Goal: Task Accomplishment & Management: Use online tool/utility

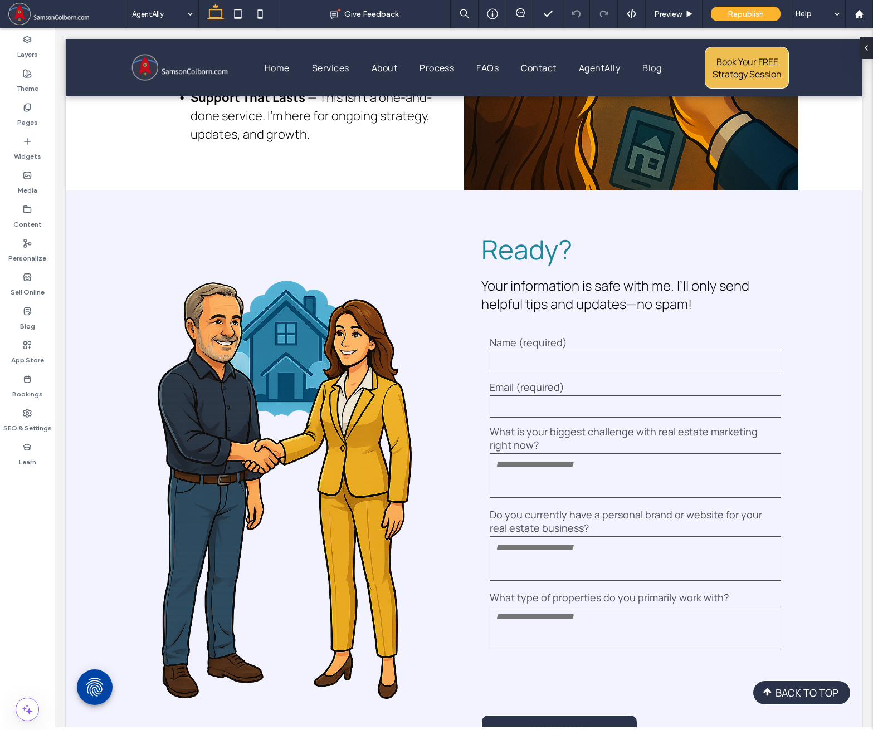
scroll to position [3015, 0]
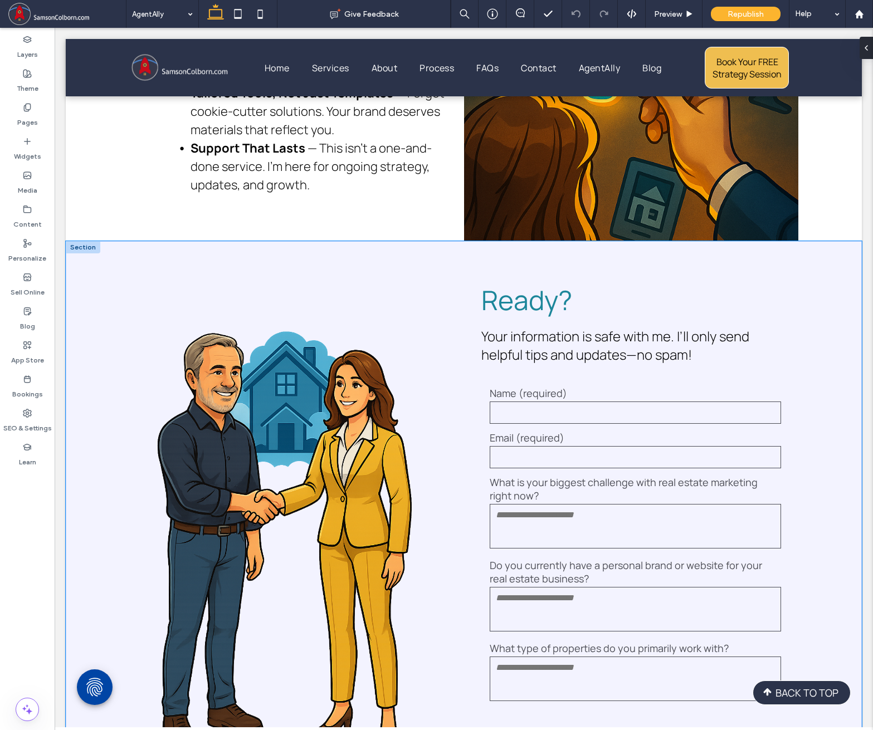
click at [444, 258] on div "**********" at bounding box center [464, 549] width 669 height 616
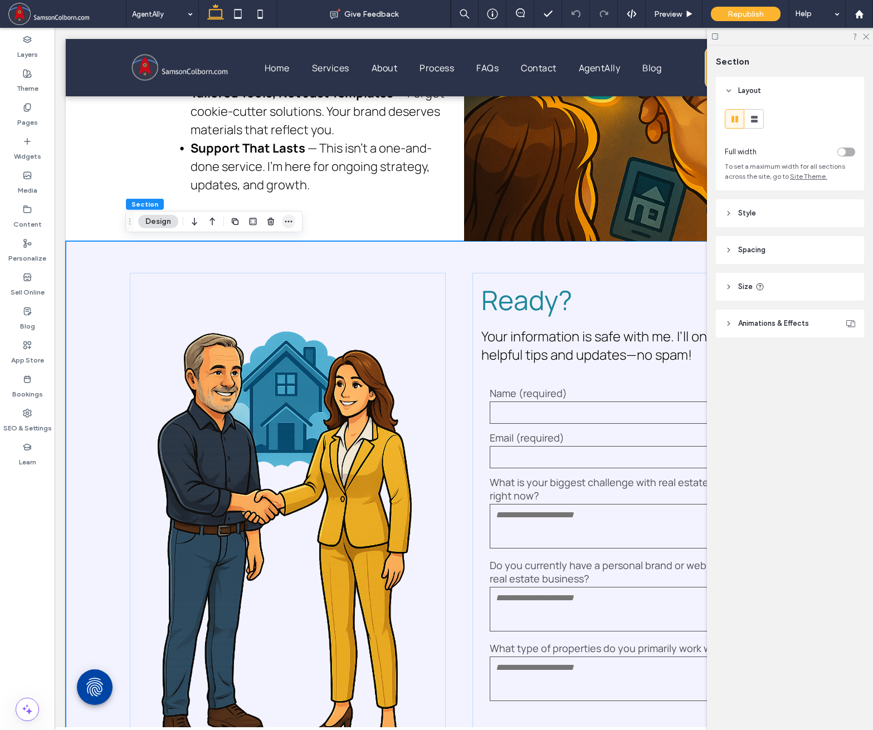
click at [290, 220] on icon "button" at bounding box center [288, 221] width 9 height 9
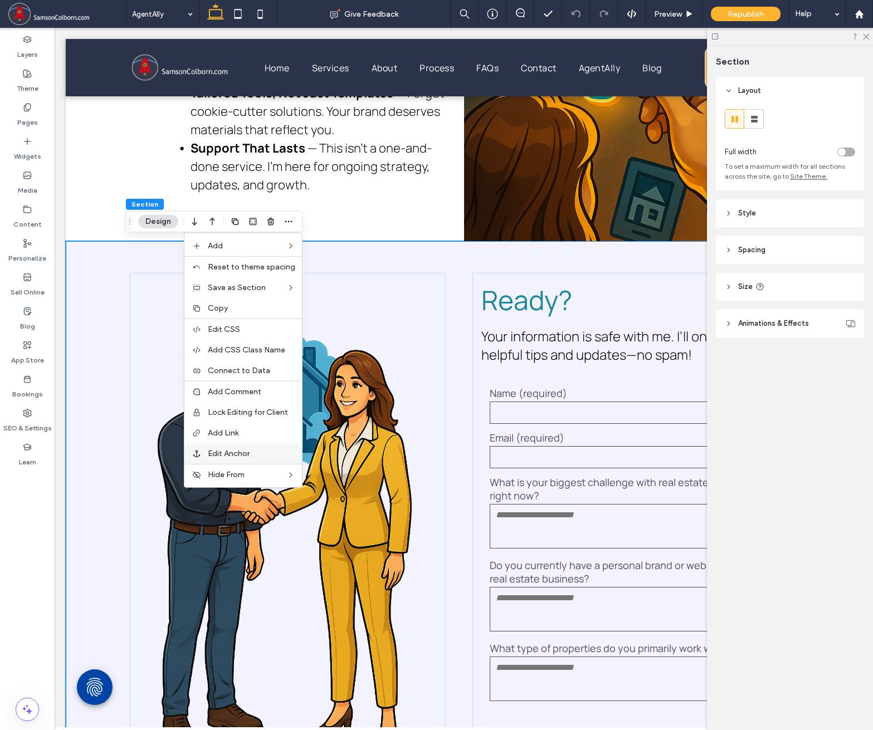
click at [229, 447] on div "Edit Anchor" at bounding box center [243, 453] width 118 height 21
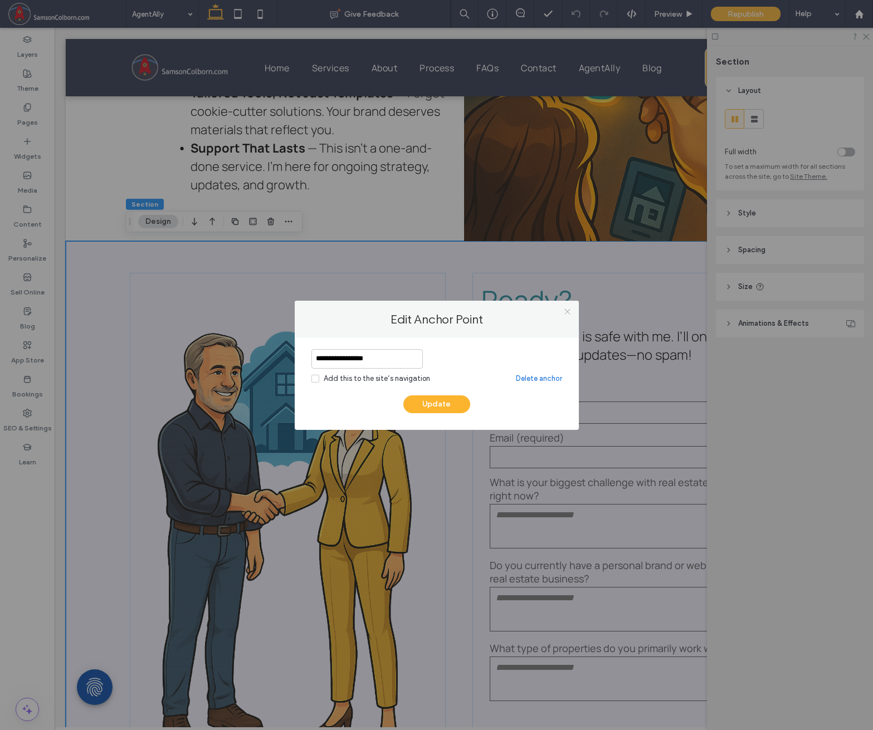
click at [564, 312] on icon at bounding box center [567, 312] width 8 height 8
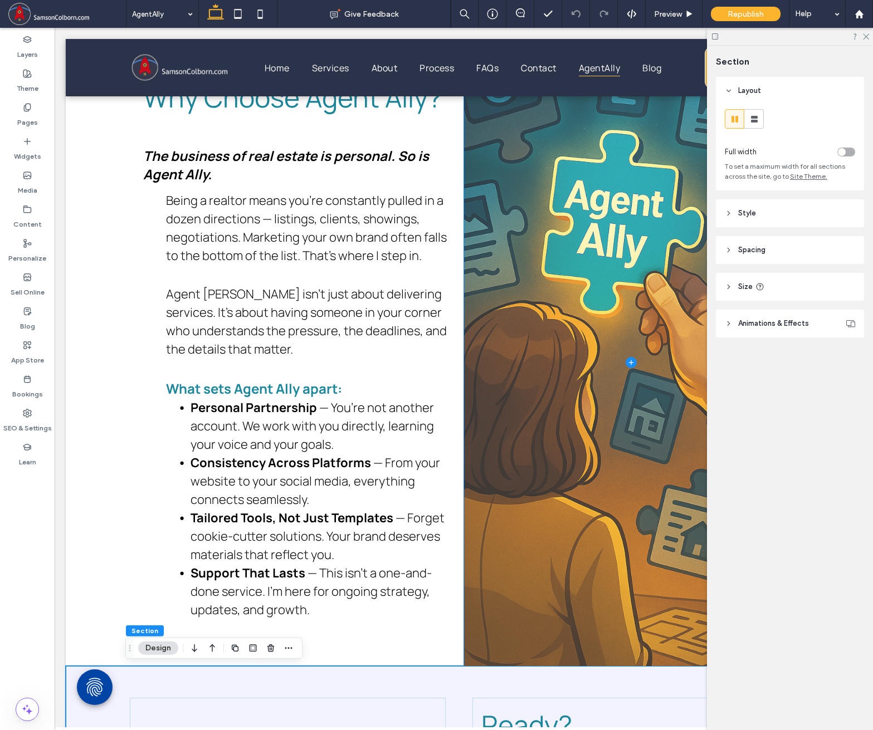
scroll to position [2587, 0]
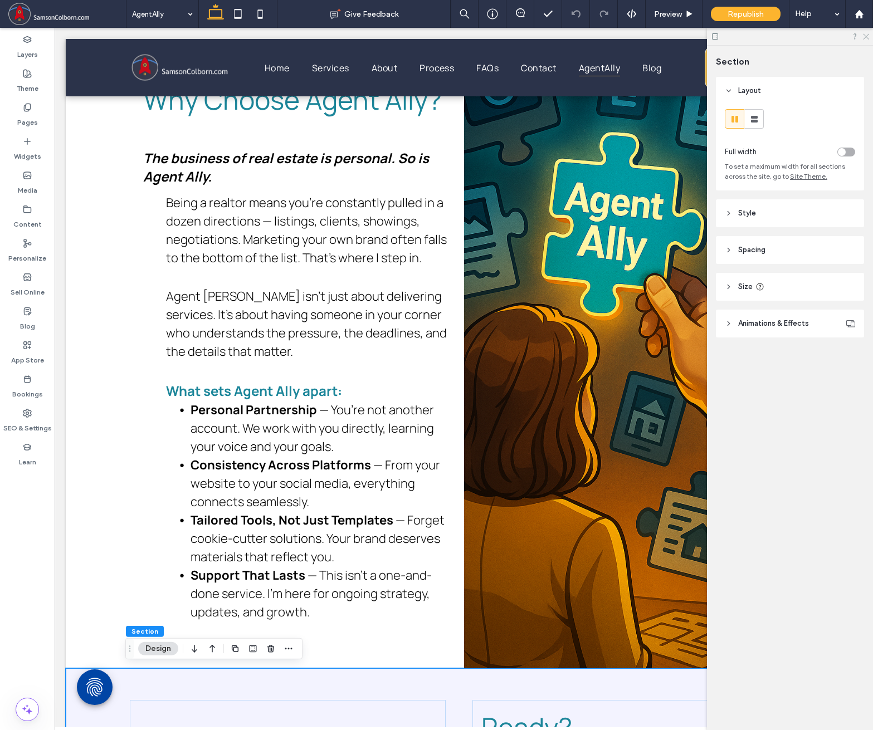
click at [867, 36] on icon at bounding box center [865, 35] width 7 height 7
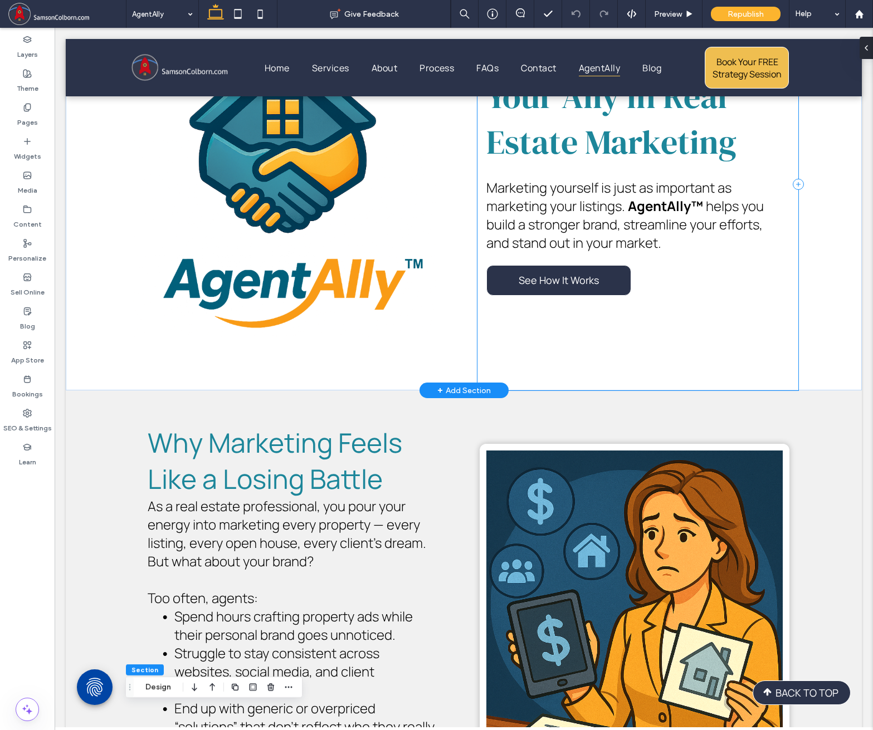
scroll to position [118, 0]
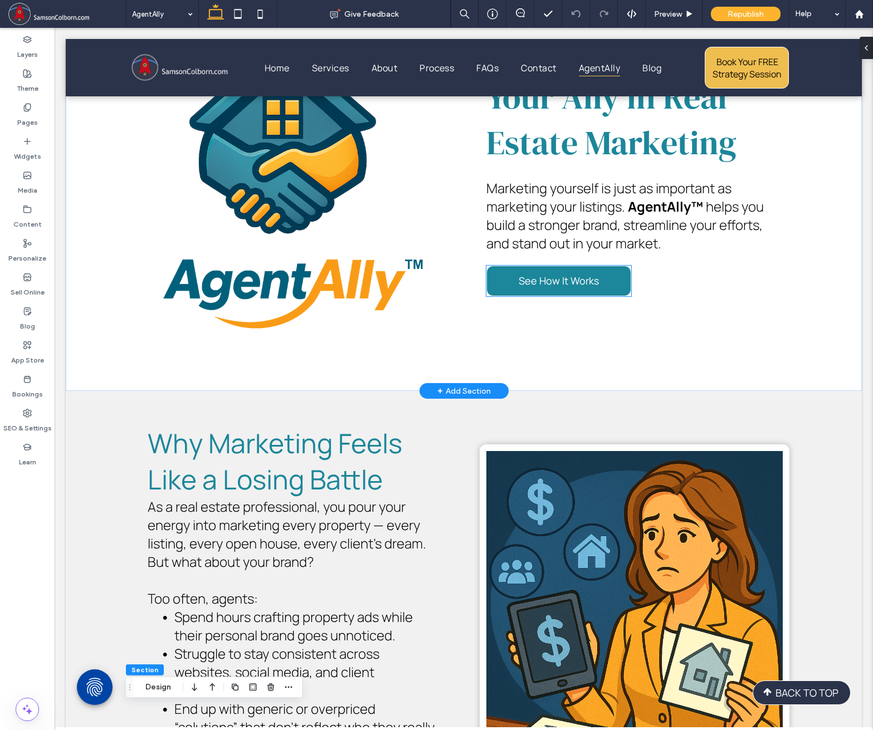
click at [571, 287] on span "See How It Works" at bounding box center [559, 281] width 80 height 25
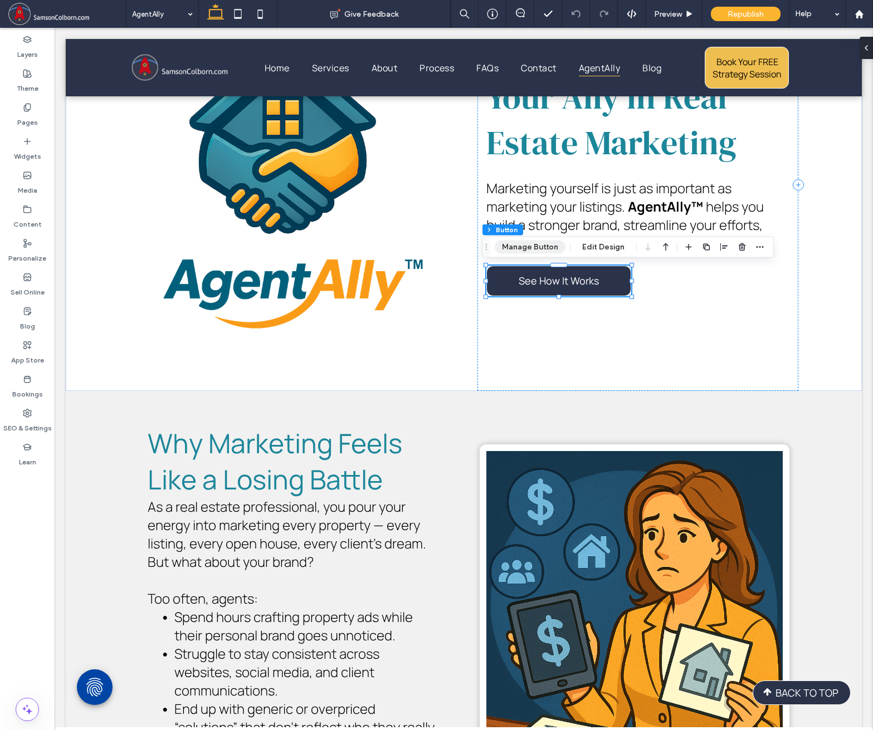
click at [539, 246] on button "Manage Button" at bounding box center [530, 247] width 71 height 13
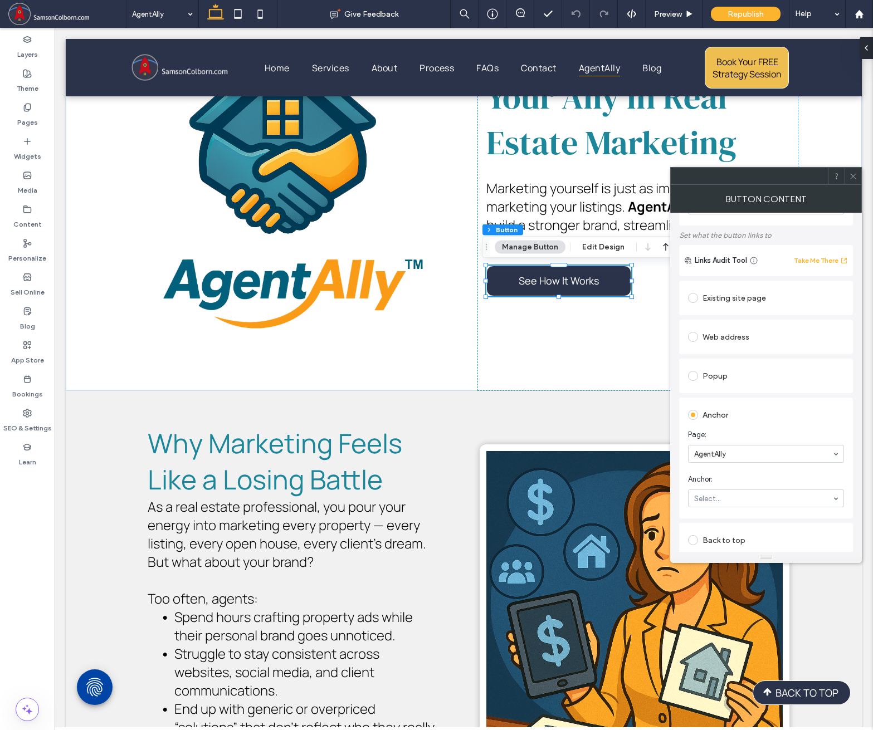
scroll to position [56, 0]
click at [835, 454] on div "AgentAlly" at bounding box center [766, 448] width 156 height 18
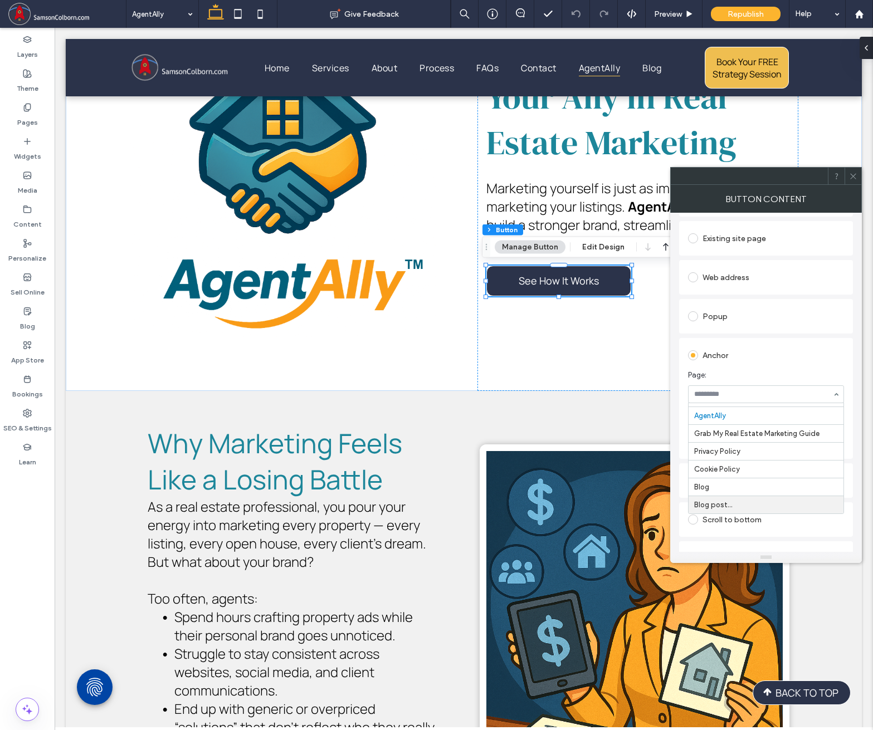
scroll to position [130, 0]
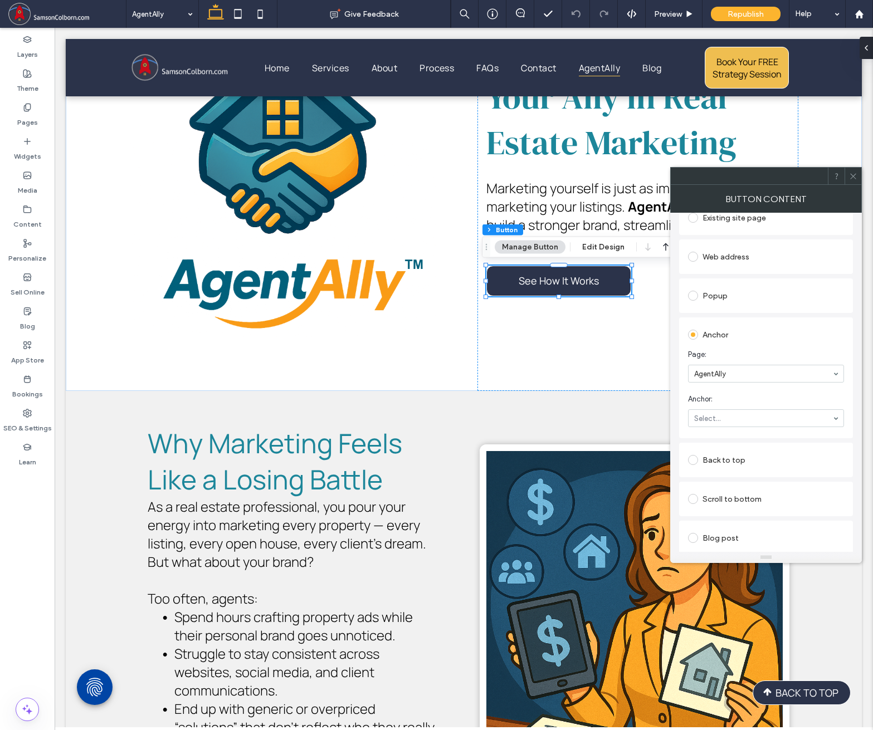
click at [852, 173] on icon at bounding box center [853, 176] width 8 height 8
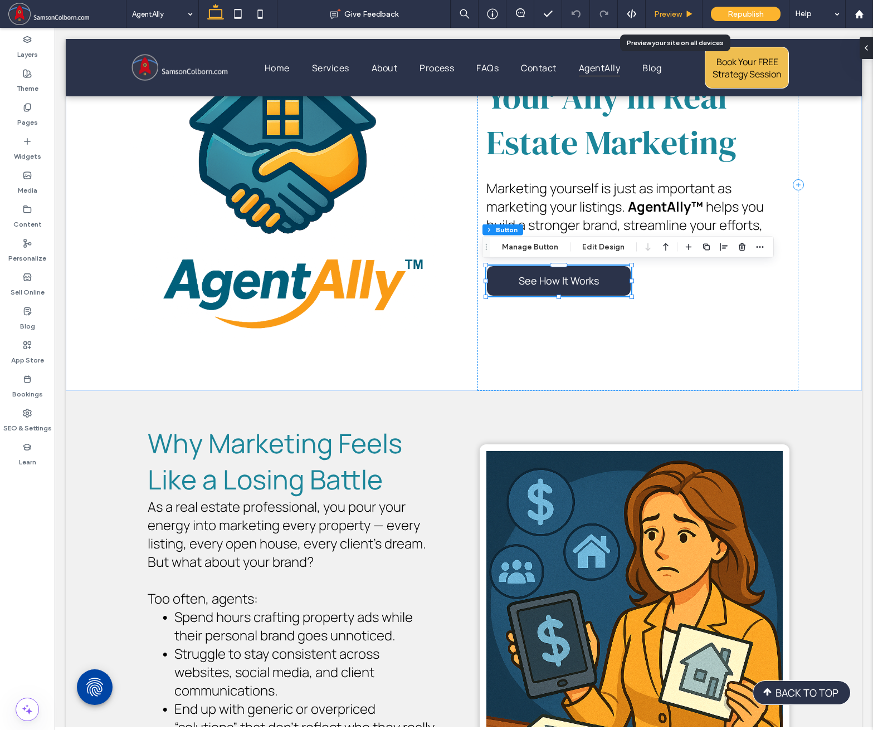
drag, startPoint x: 677, startPoint y: 16, endPoint x: 806, endPoint y: 354, distance: 362.5
click at [677, 16] on span "Preview" at bounding box center [668, 13] width 28 height 9
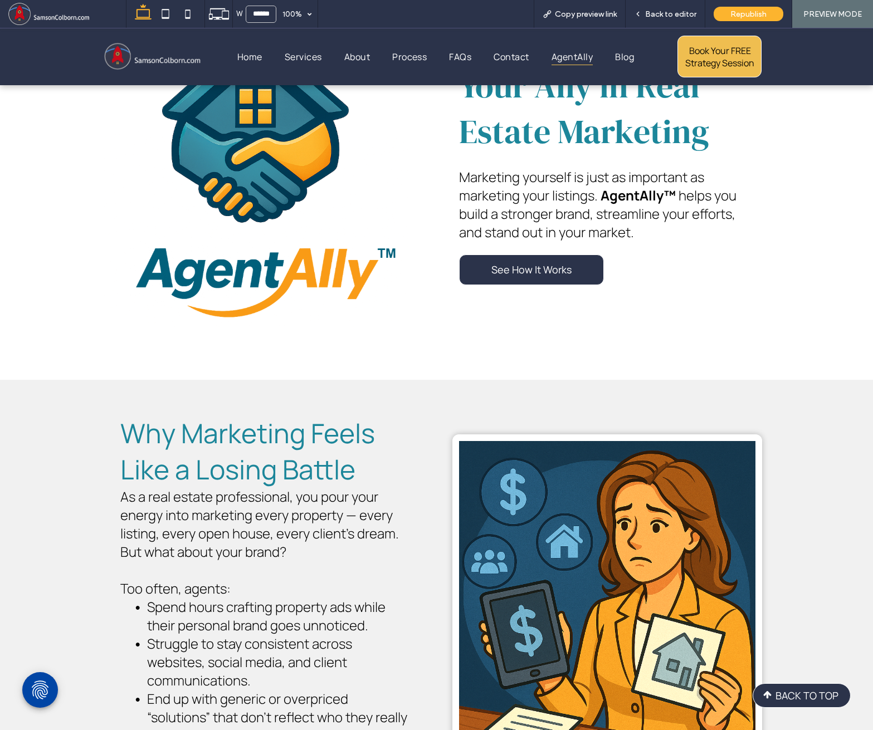
scroll to position [106, 0]
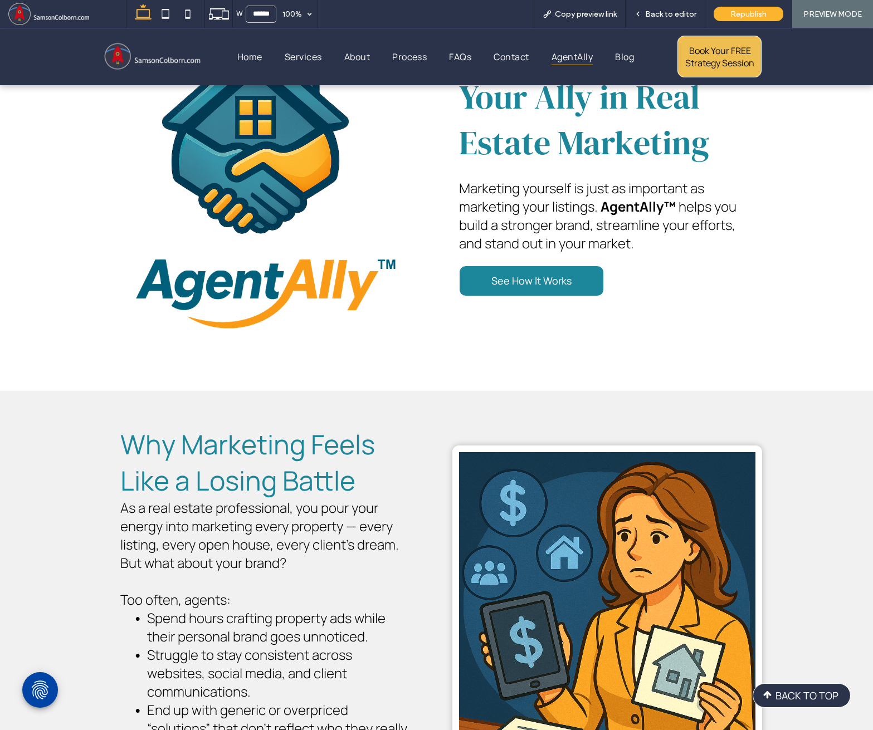
click at [557, 287] on span "See How It Works" at bounding box center [531, 281] width 80 height 25
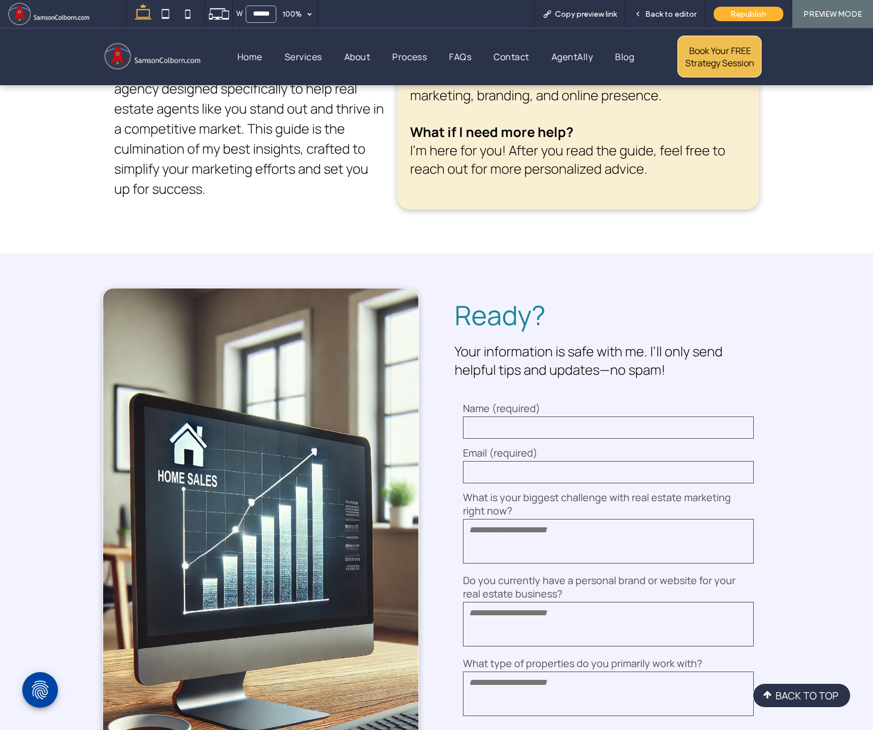
scroll to position [1014, 0]
click at [575, 55] on span "AgentAlly" at bounding box center [572, 56] width 41 height 17
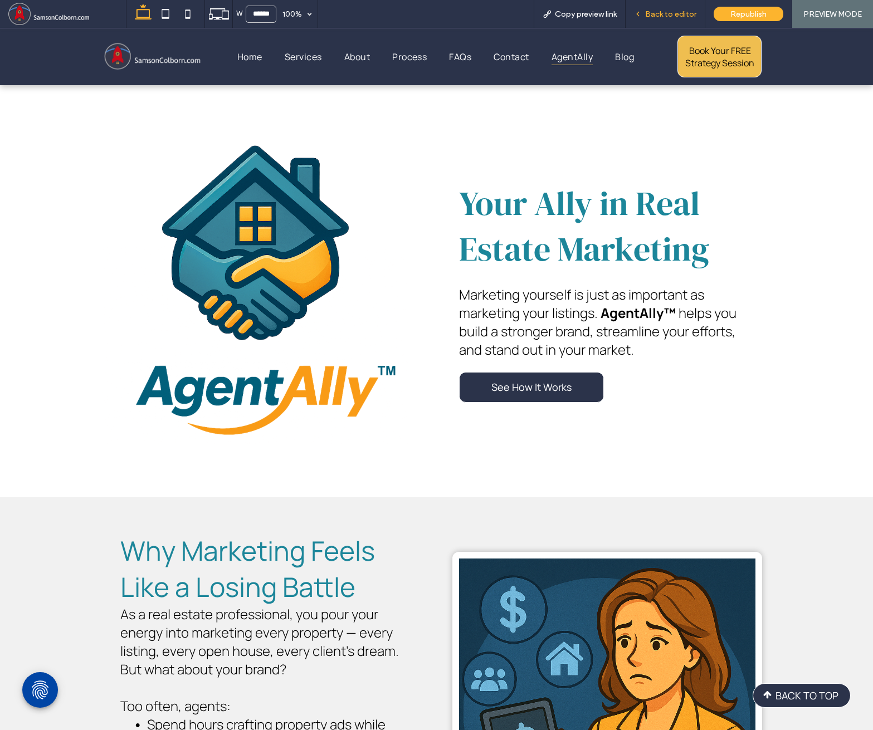
drag, startPoint x: 663, startPoint y: 13, endPoint x: 598, endPoint y: 218, distance: 215.7
click at [663, 13] on span "Back to editor" at bounding box center [670, 13] width 51 height 9
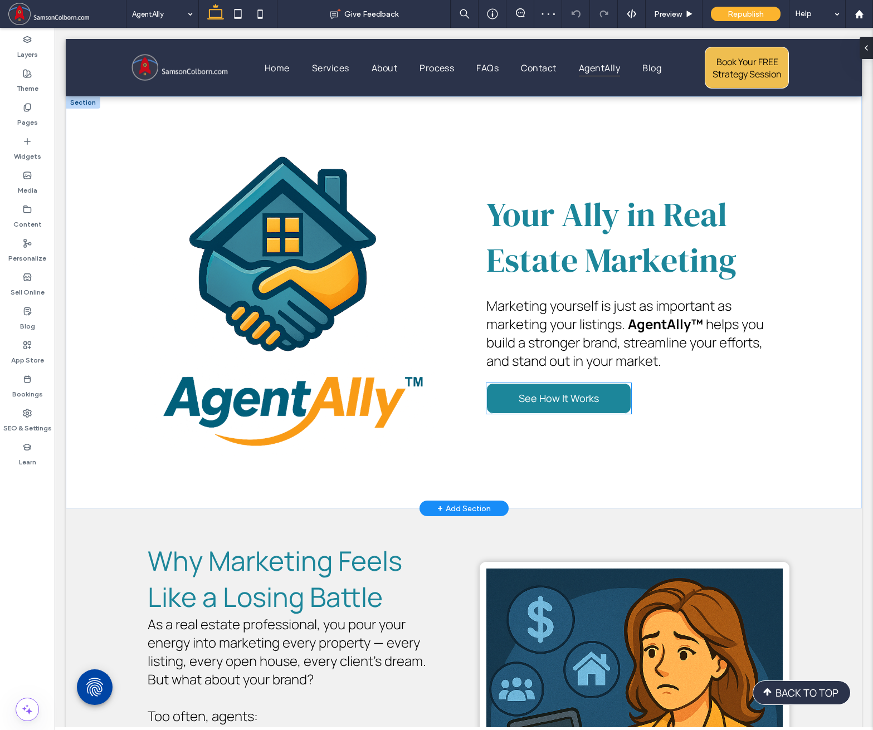
click at [572, 398] on span "See How It Works" at bounding box center [559, 398] width 80 height 25
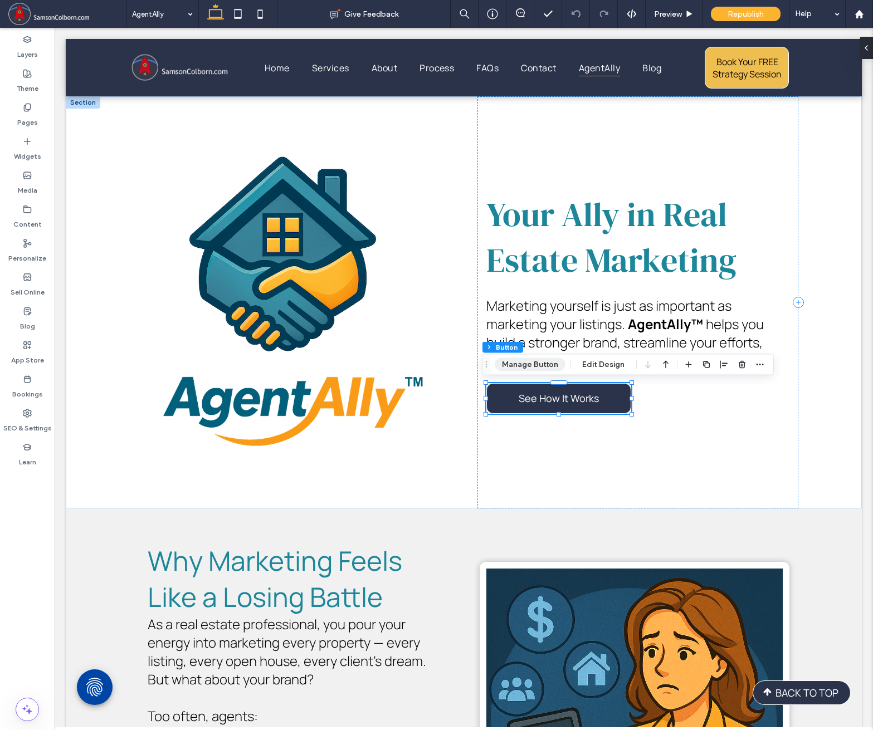
click at [534, 360] on button "Manage Button" at bounding box center [530, 364] width 71 height 13
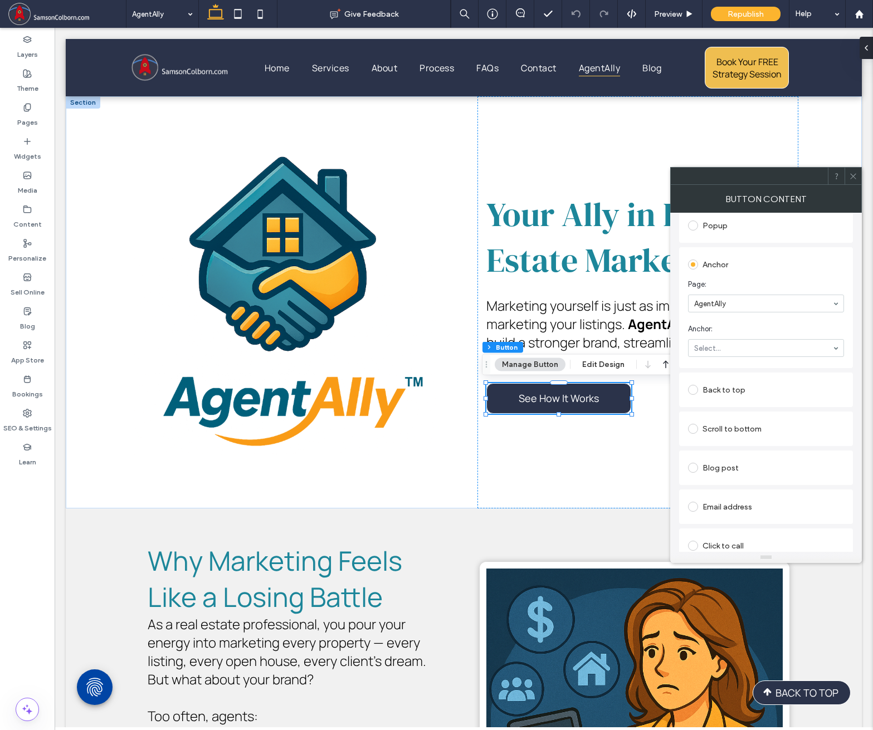
scroll to position [251, 0]
click at [856, 175] on icon at bounding box center [853, 176] width 8 height 8
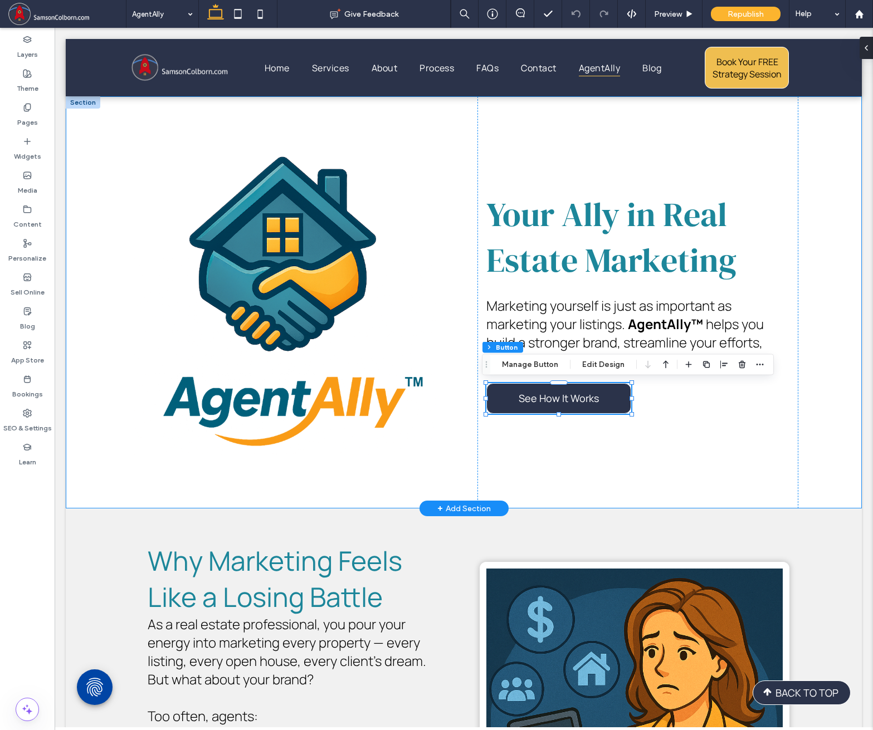
click at [821, 199] on div "Your Ally in Real Estate Marketing ﻿ Marketing yourself is just as important as…" at bounding box center [464, 302] width 796 height 412
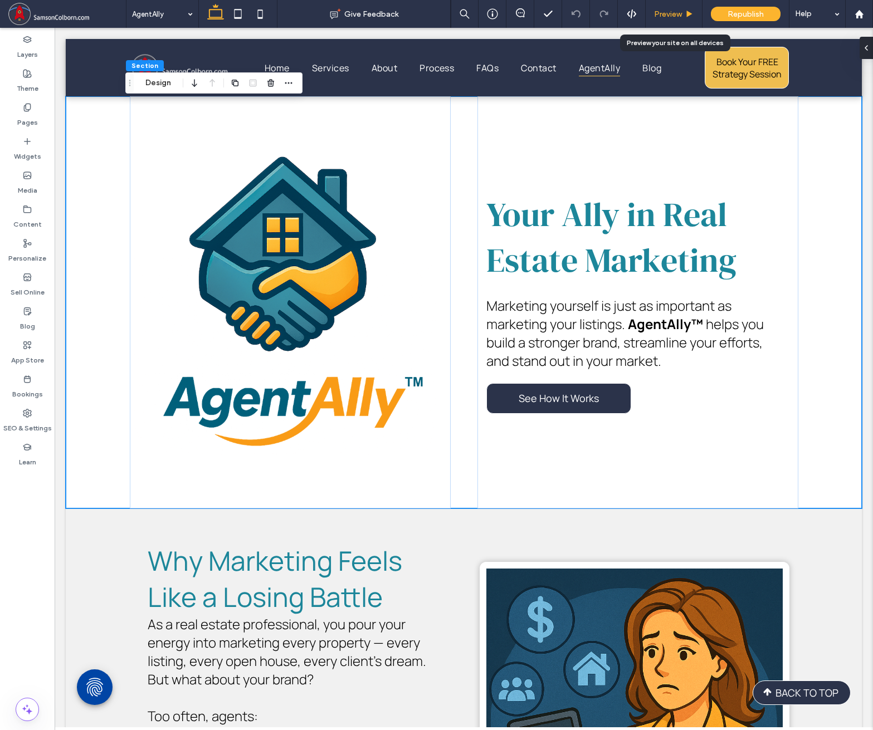
drag, startPoint x: 621, startPoint y: 1, endPoint x: 660, endPoint y: 16, distance: 41.8
click at [660, 16] on span "Preview" at bounding box center [668, 13] width 28 height 9
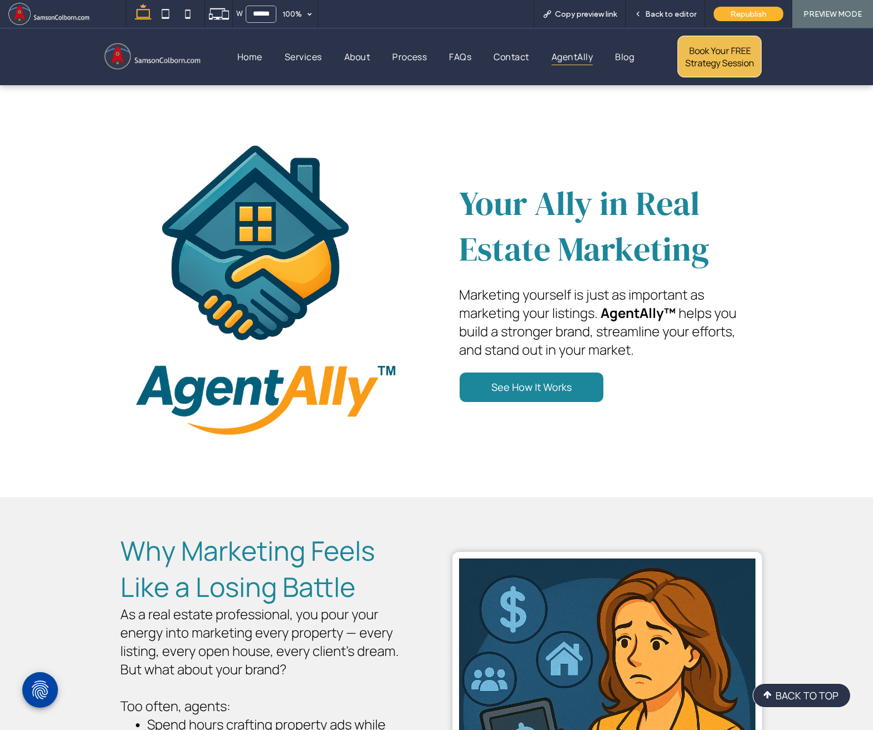
click at [540, 385] on span "See How It Works" at bounding box center [531, 387] width 80 height 25
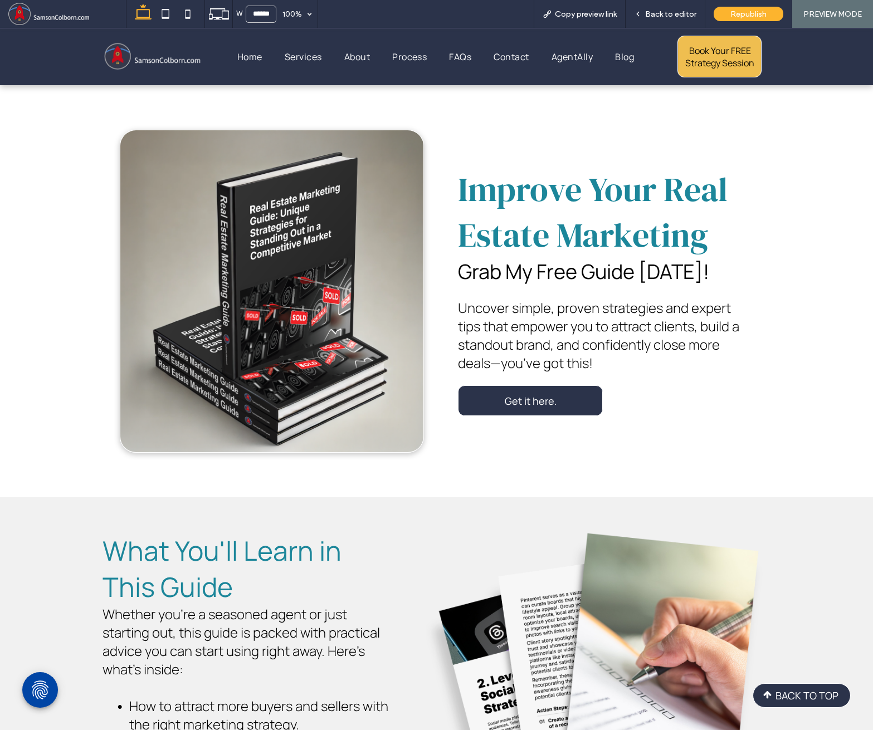
scroll to position [1181, 0]
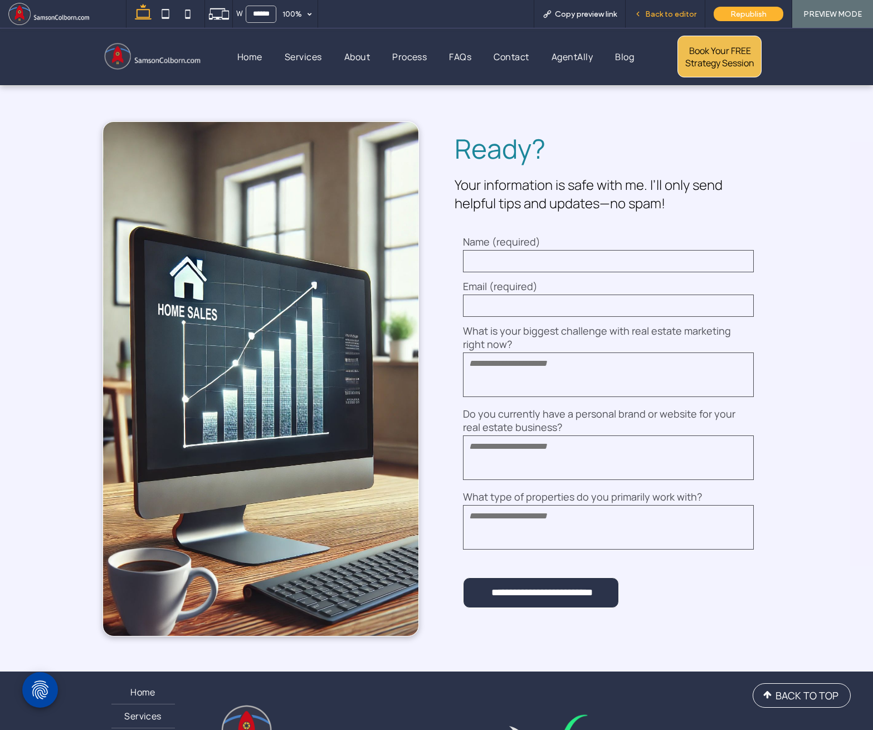
drag, startPoint x: 666, startPoint y: 18, endPoint x: 653, endPoint y: 179, distance: 161.5
click at [666, 18] on span "Back to editor" at bounding box center [670, 13] width 51 height 9
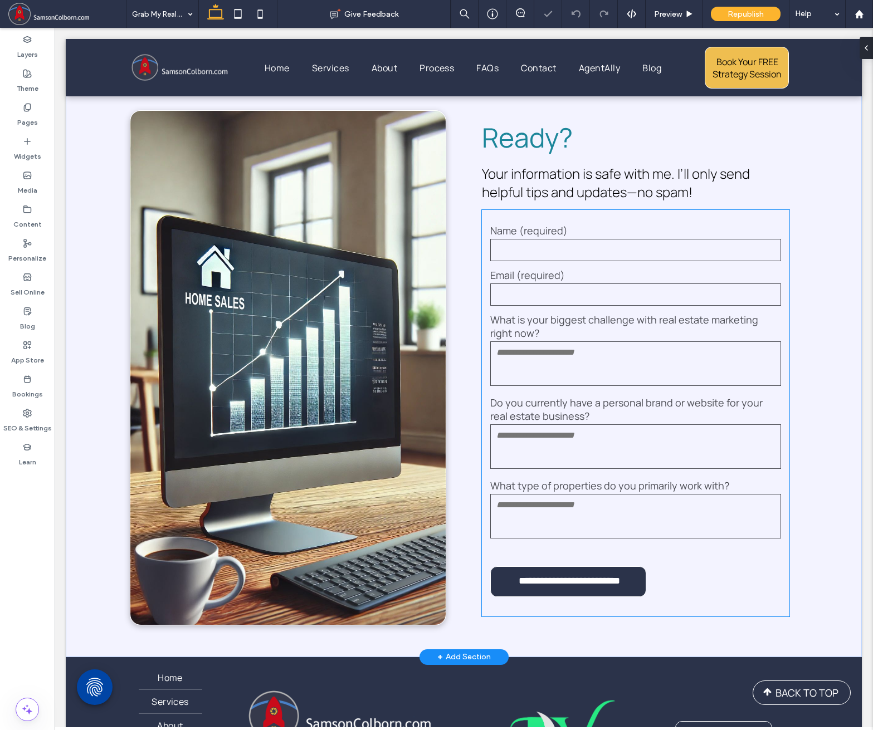
scroll to position [1186, 0]
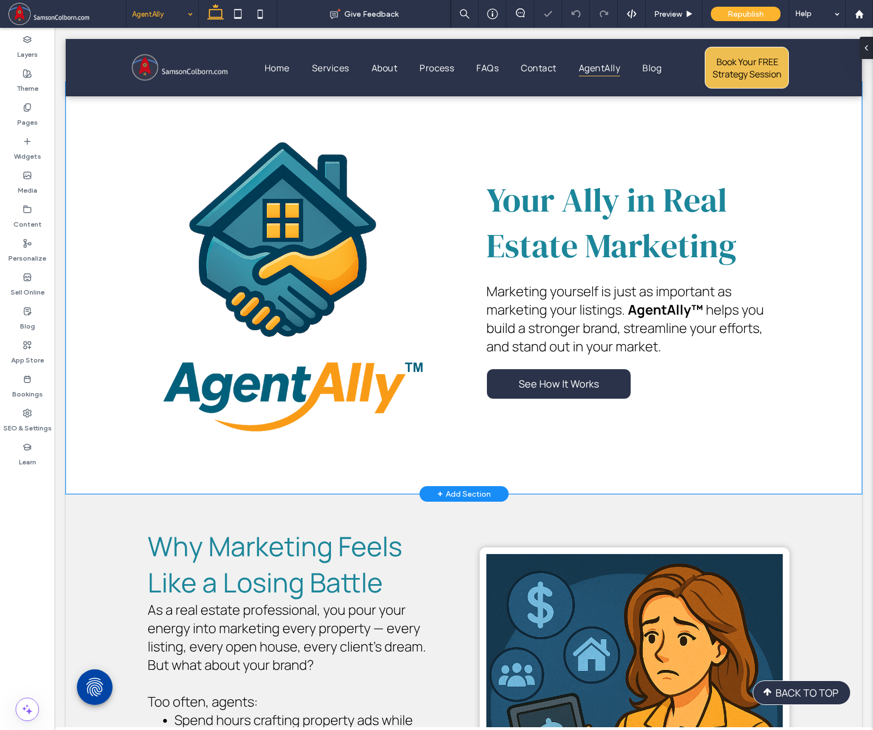
scroll to position [18, 0]
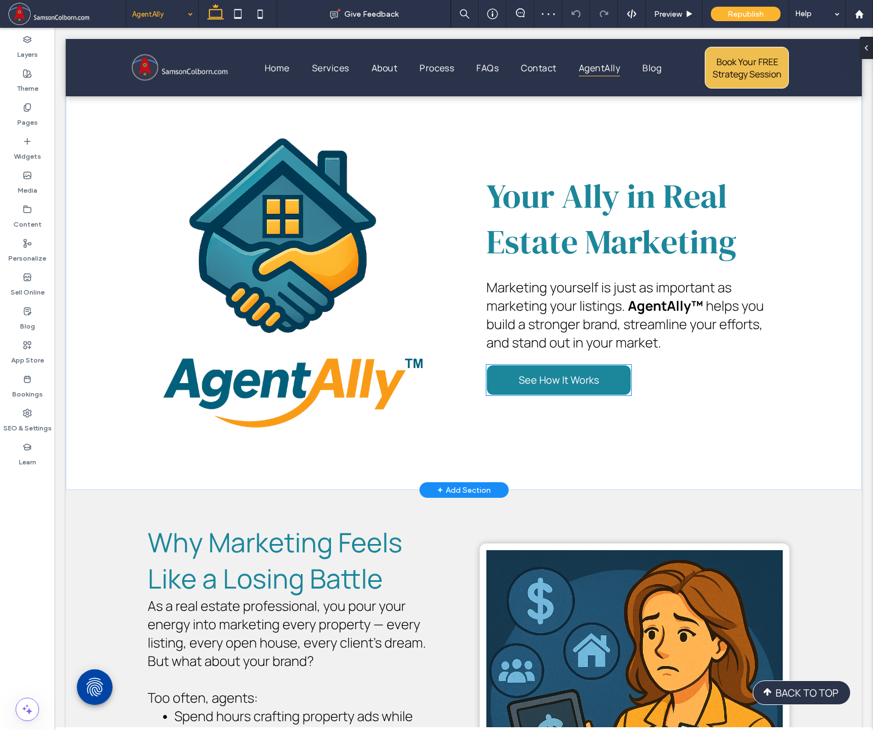
click at [595, 384] on link "See How It Works" at bounding box center [558, 380] width 145 height 31
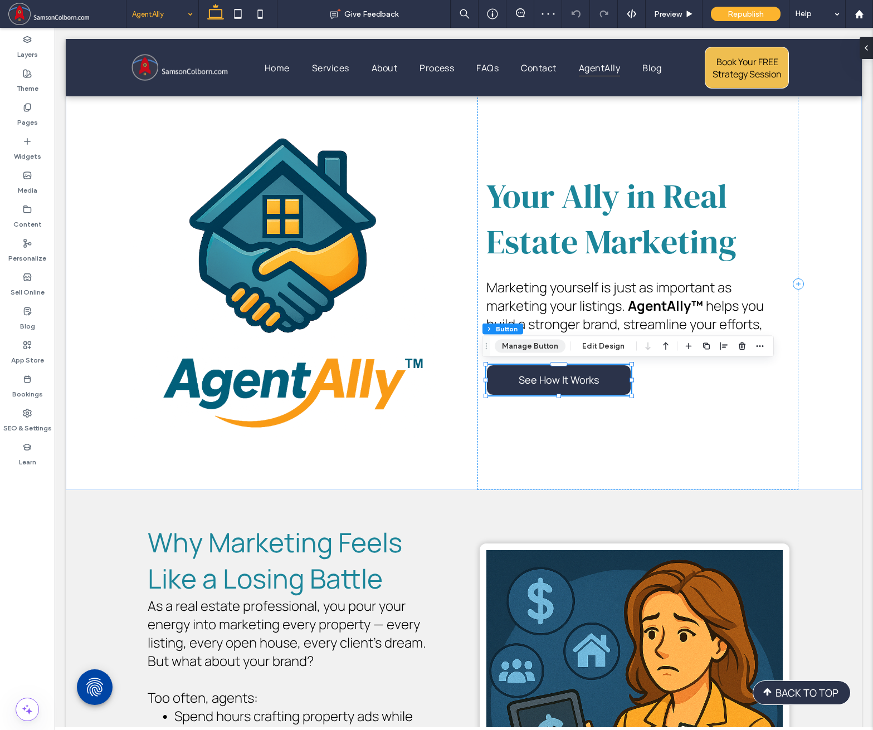
click at [542, 351] on button "Manage Button" at bounding box center [530, 346] width 71 height 13
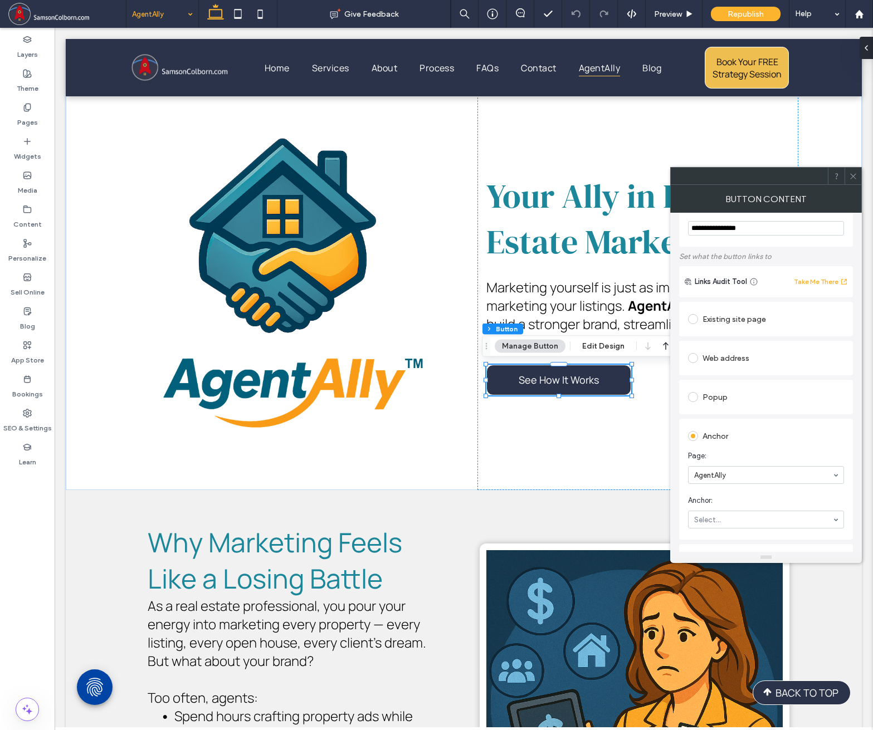
scroll to position [28, 0]
click at [462, 276] on div "Your Ally in Real Estate Marketing ﻿ Marketing yourself is just as important as…" at bounding box center [464, 284] width 669 height 412
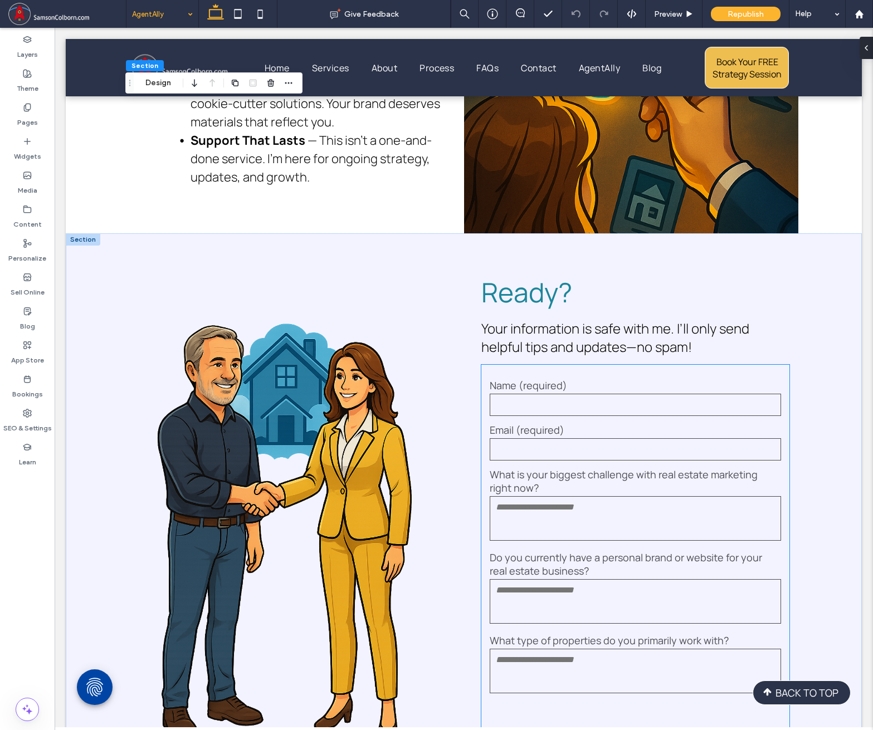
scroll to position [3027, 0]
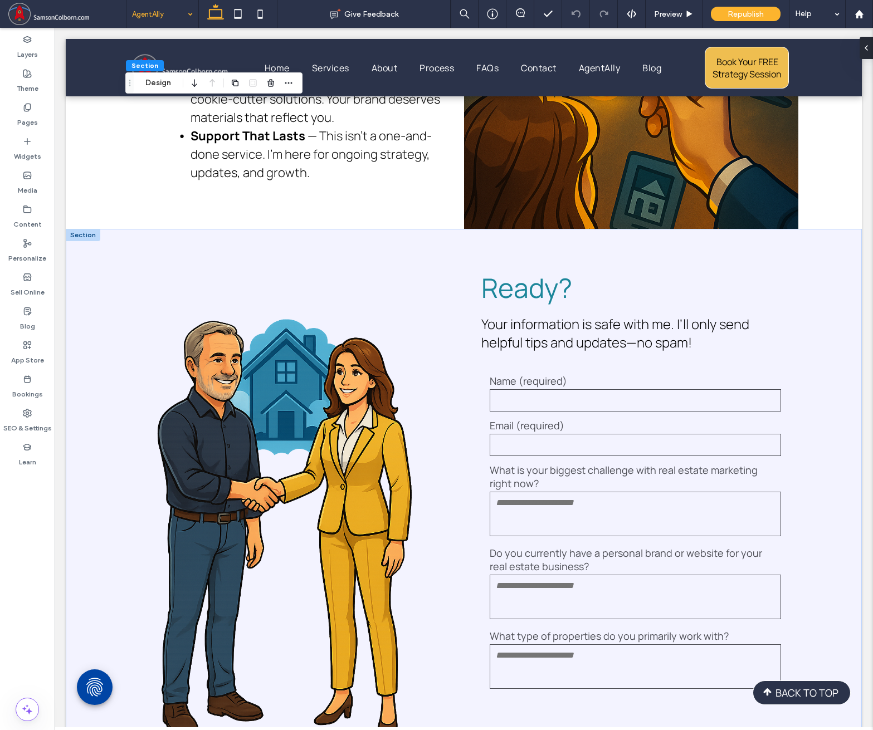
click at [92, 233] on div at bounding box center [83, 235] width 35 height 12
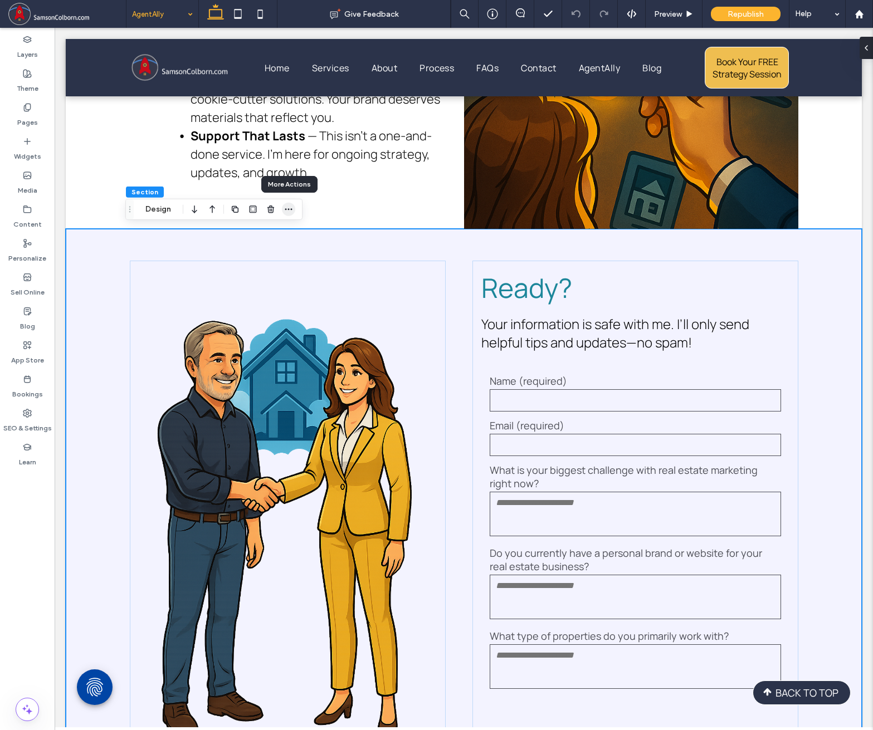
click at [290, 208] on icon "button" at bounding box center [288, 209] width 9 height 9
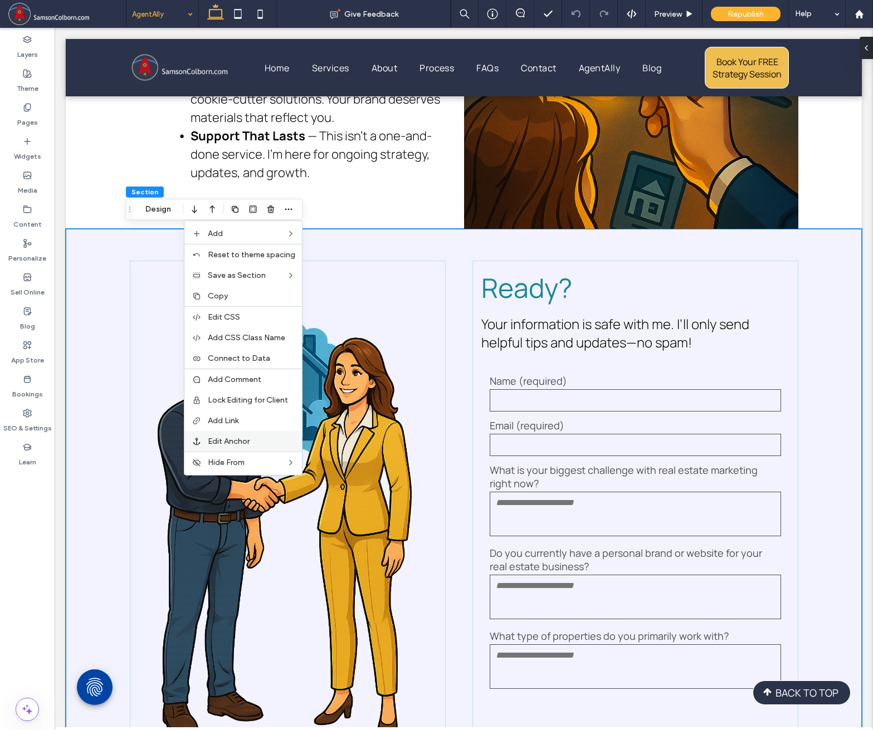
click at [228, 441] on span "Edit Anchor" at bounding box center [229, 441] width 42 height 9
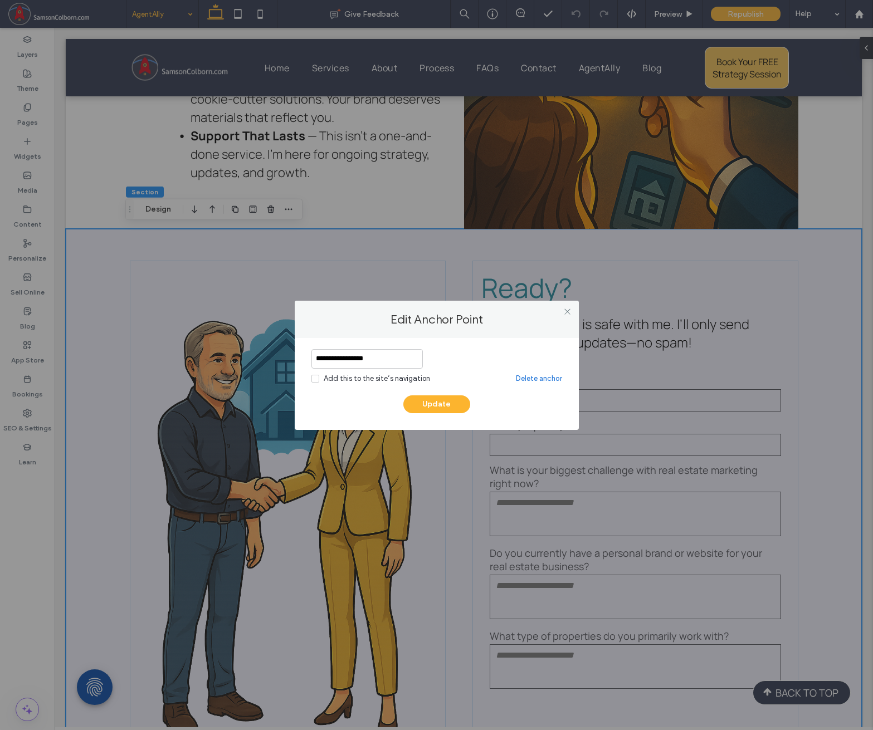
drag, startPoint x: 387, startPoint y: 360, endPoint x: 256, endPoint y: 342, distance: 132.3
click at [256, 342] on div "**********" at bounding box center [436, 365] width 873 height 730
click at [425, 401] on button "Update" at bounding box center [436, 405] width 67 height 18
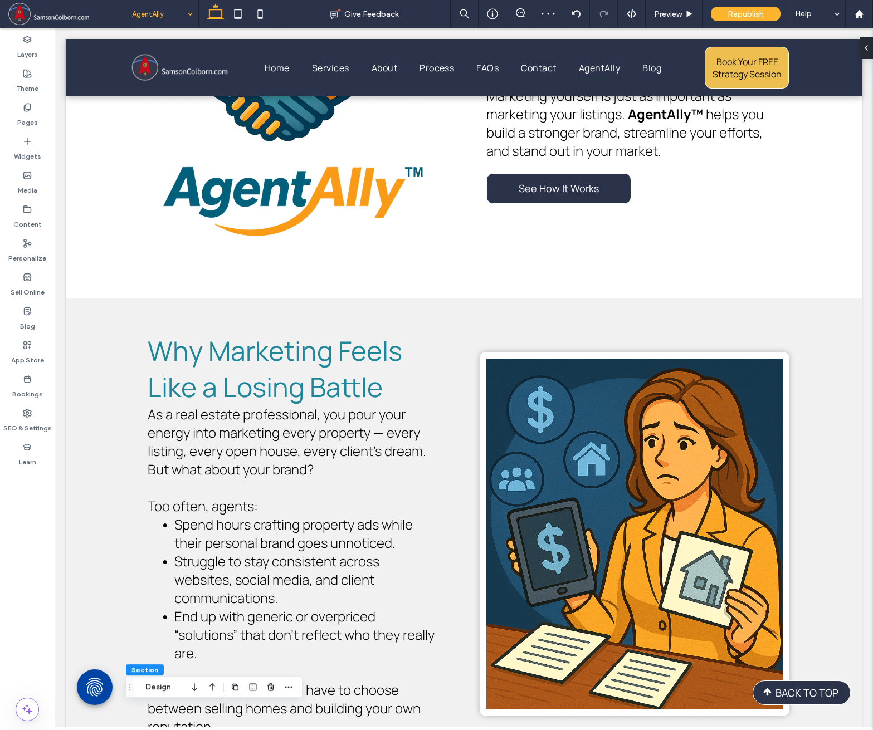
scroll to position [0, 0]
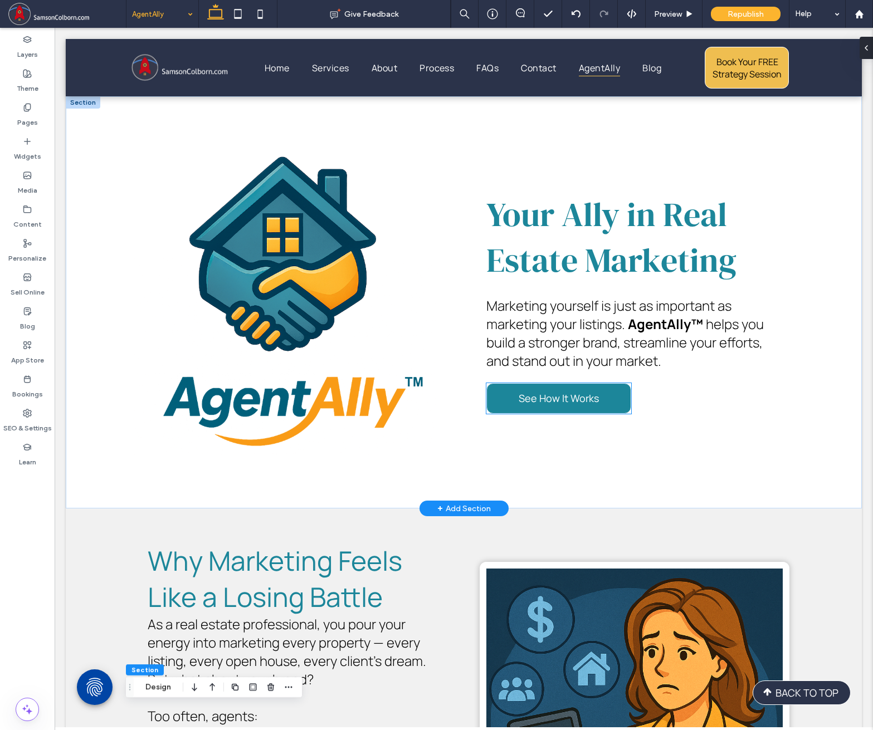
click at [564, 400] on span "See How It Works" at bounding box center [559, 398] width 80 height 25
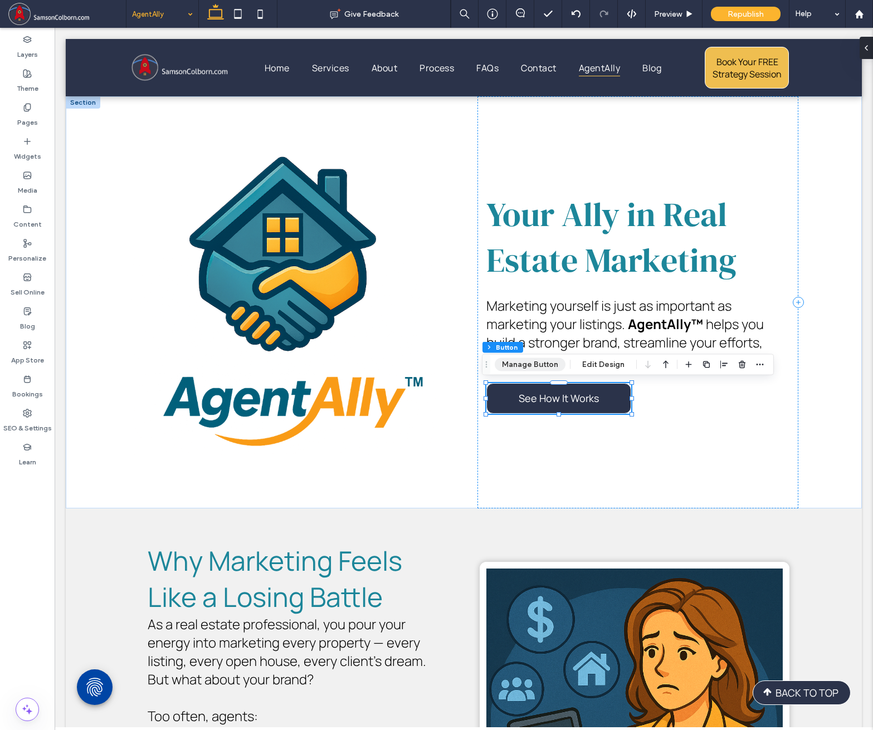
click at [527, 364] on button "Manage Button" at bounding box center [530, 364] width 71 height 13
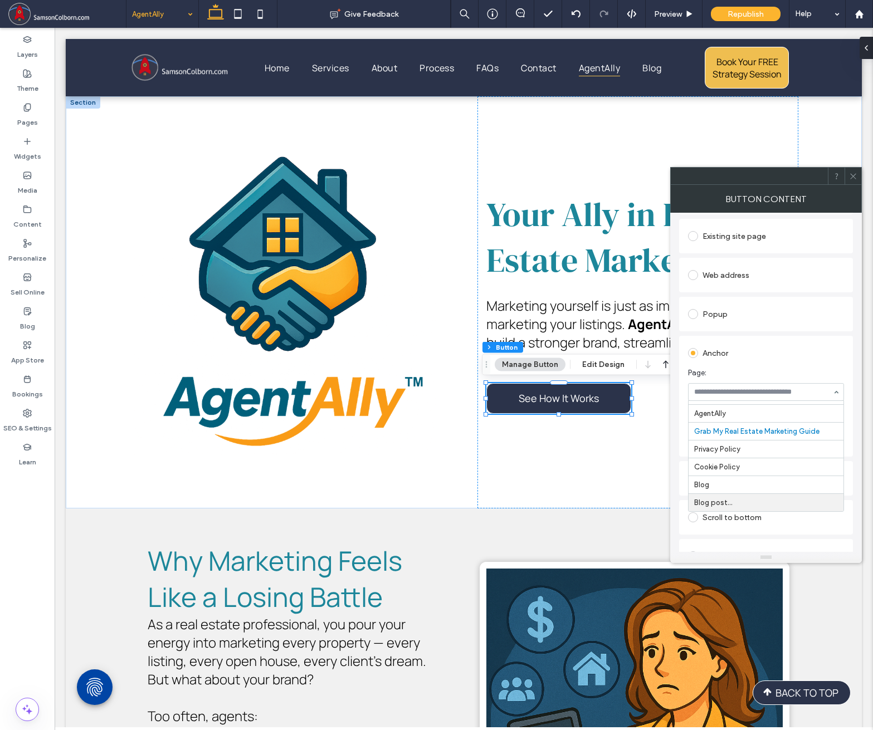
scroll to position [130, 0]
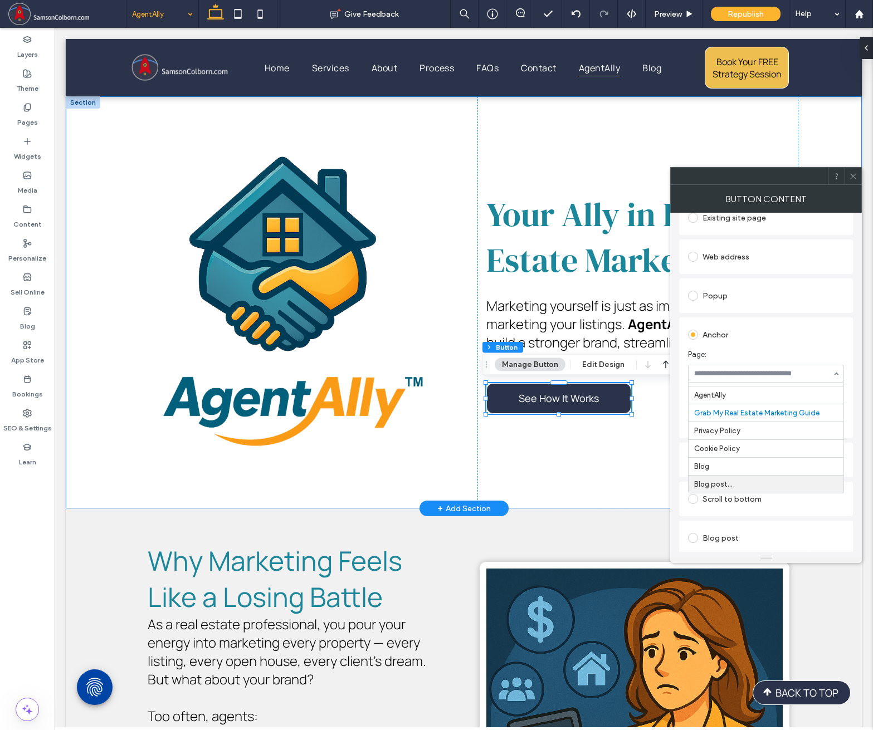
click at [451, 285] on div "Your Ally in Real Estate Marketing ﻿ Marketing yourself is just as important as…" at bounding box center [464, 302] width 669 height 412
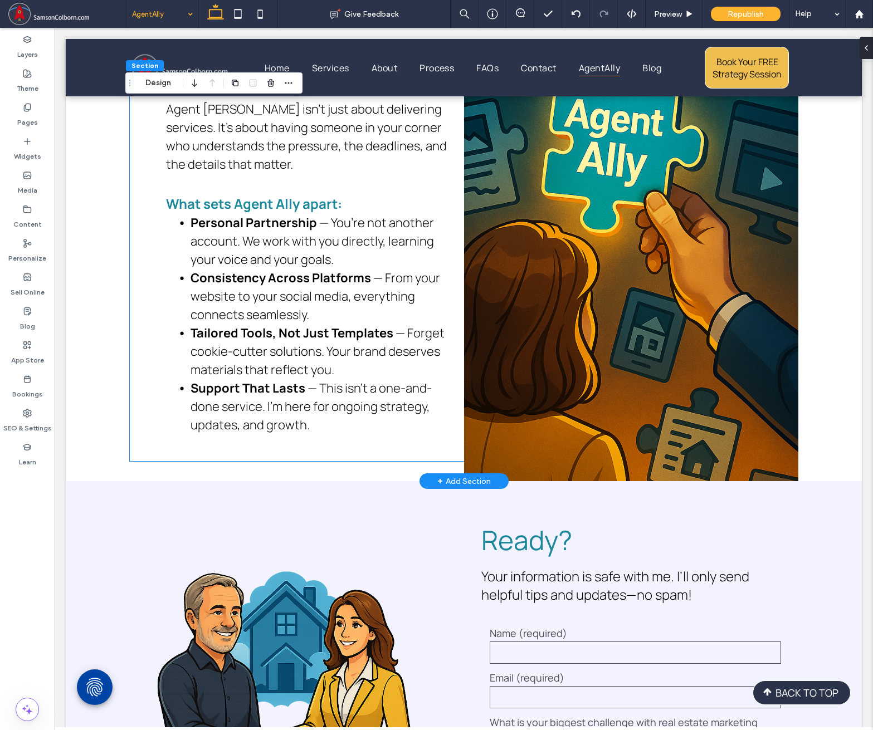
scroll to position [2879, 0]
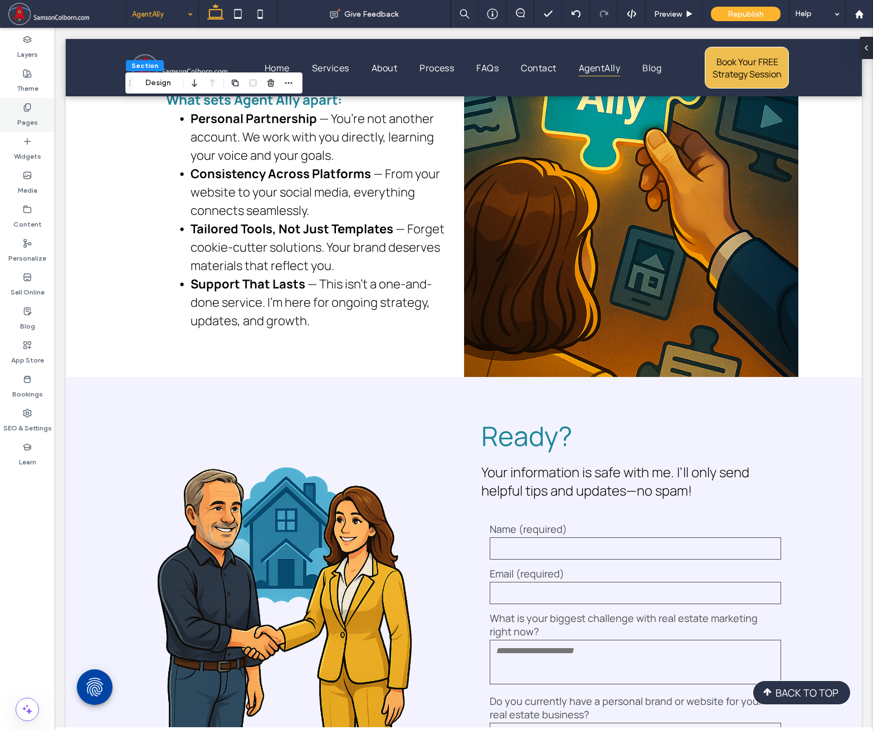
click at [30, 105] on use at bounding box center [27, 107] width 6 height 7
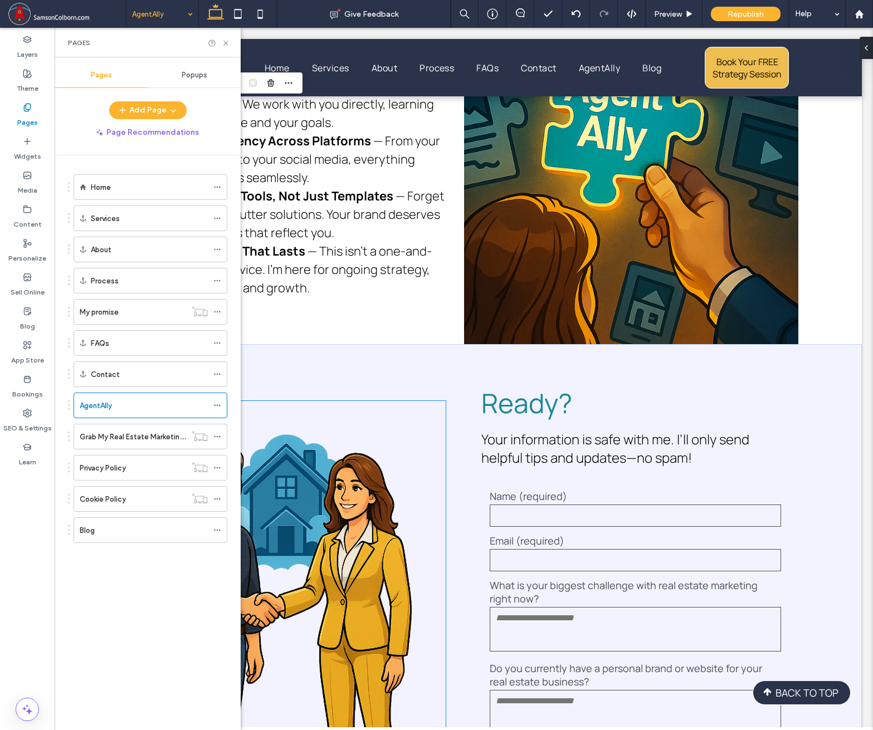
scroll to position [3027, 0]
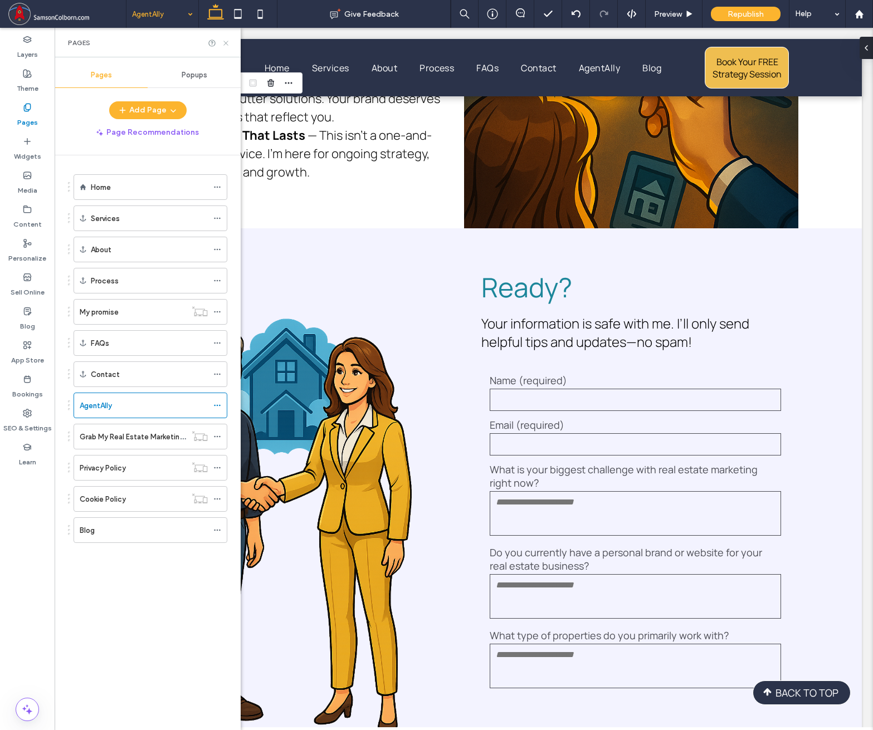
drag, startPoint x: 225, startPoint y: 44, endPoint x: 169, endPoint y: 34, distance: 56.6
click at [225, 44] on use at bounding box center [225, 43] width 4 height 4
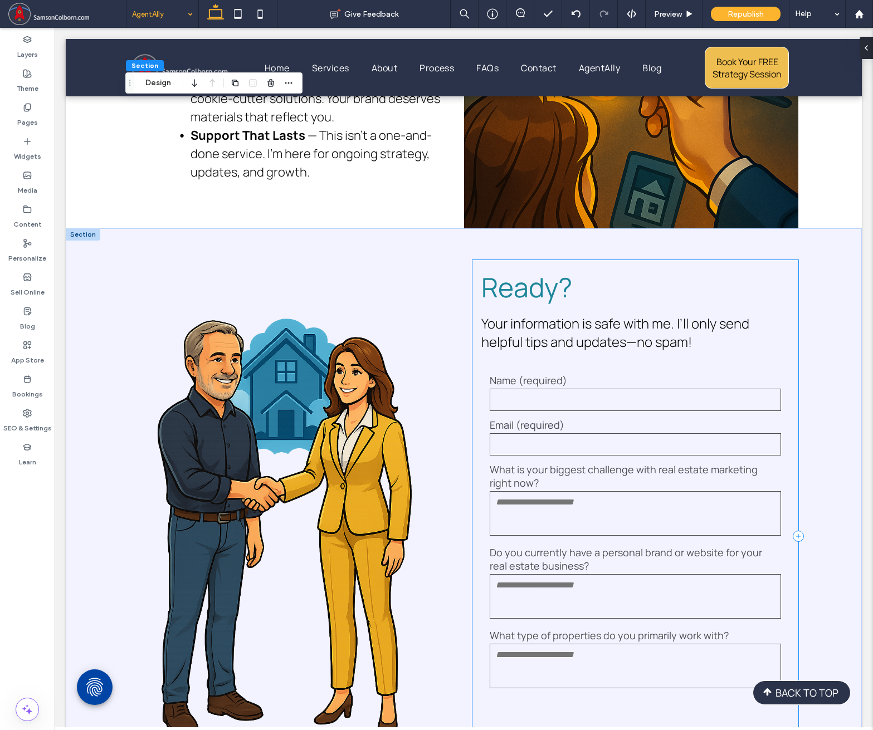
click at [584, 264] on div "**********" at bounding box center [634, 536] width 325 height 552
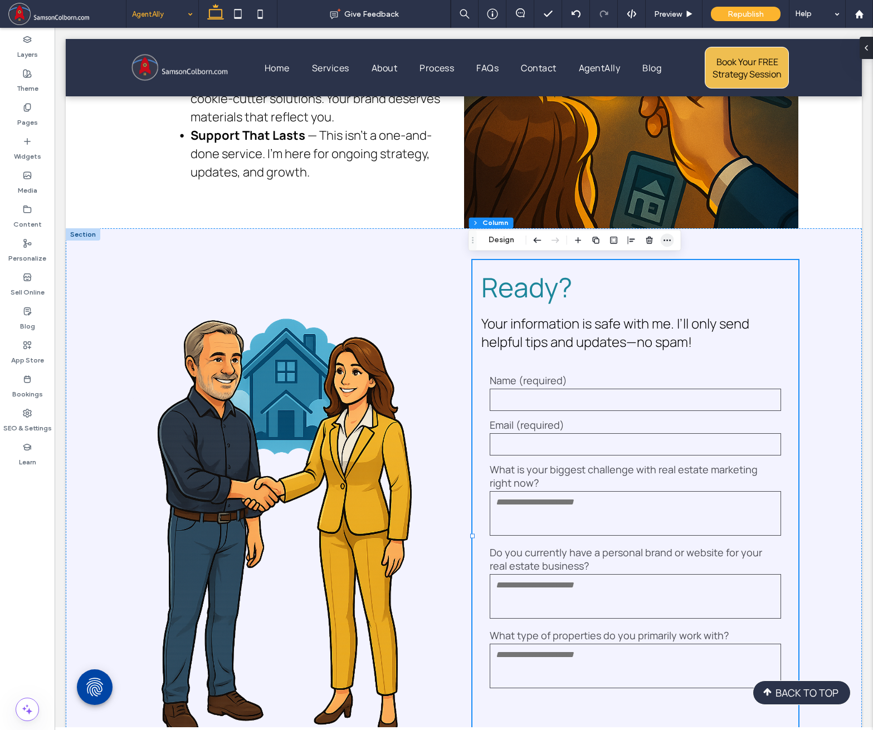
click at [669, 241] on icon "button" at bounding box center [667, 240] width 9 height 9
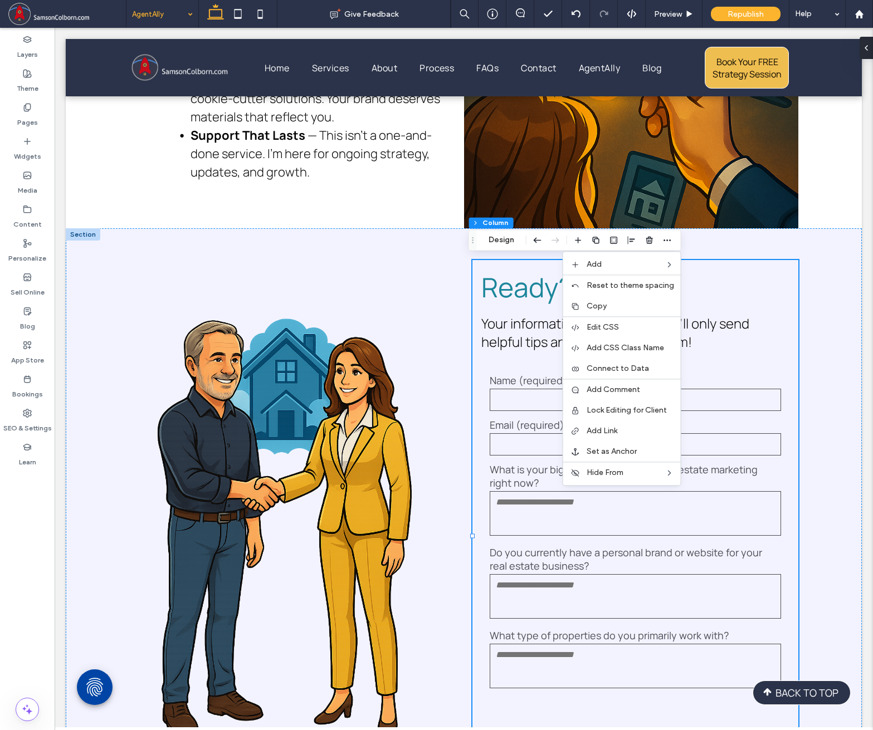
click at [93, 234] on div at bounding box center [83, 234] width 35 height 12
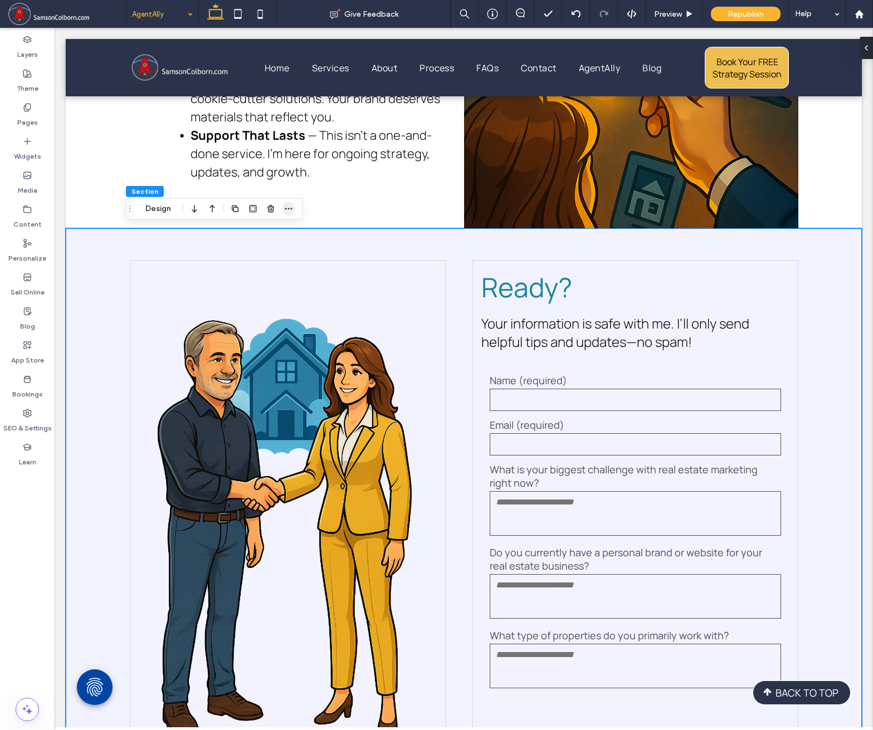
click at [291, 211] on icon "button" at bounding box center [288, 208] width 9 height 9
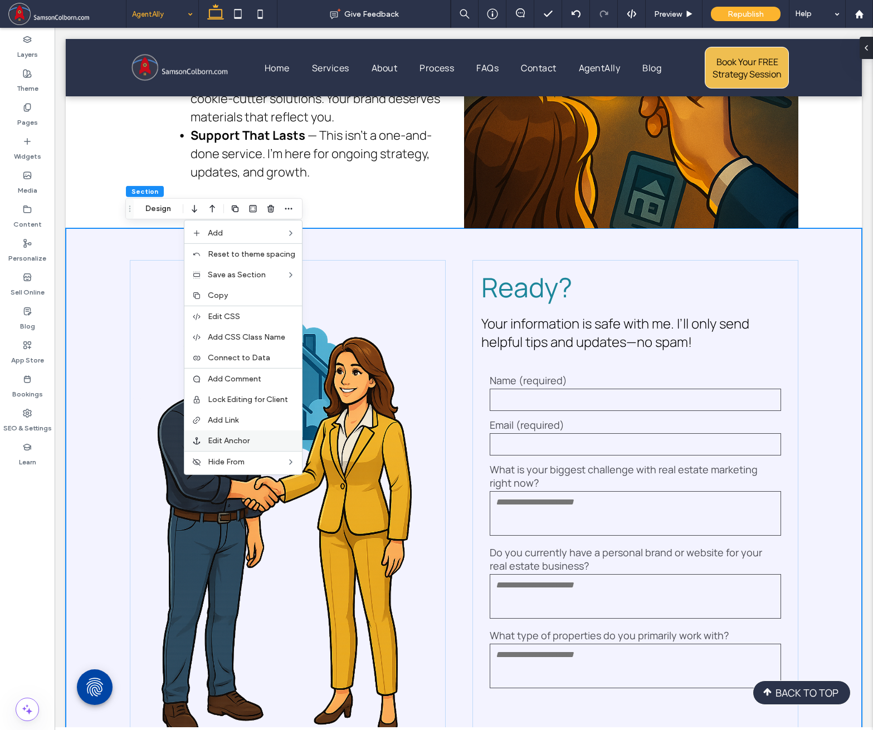
click at [227, 434] on div "Edit Anchor" at bounding box center [243, 441] width 118 height 21
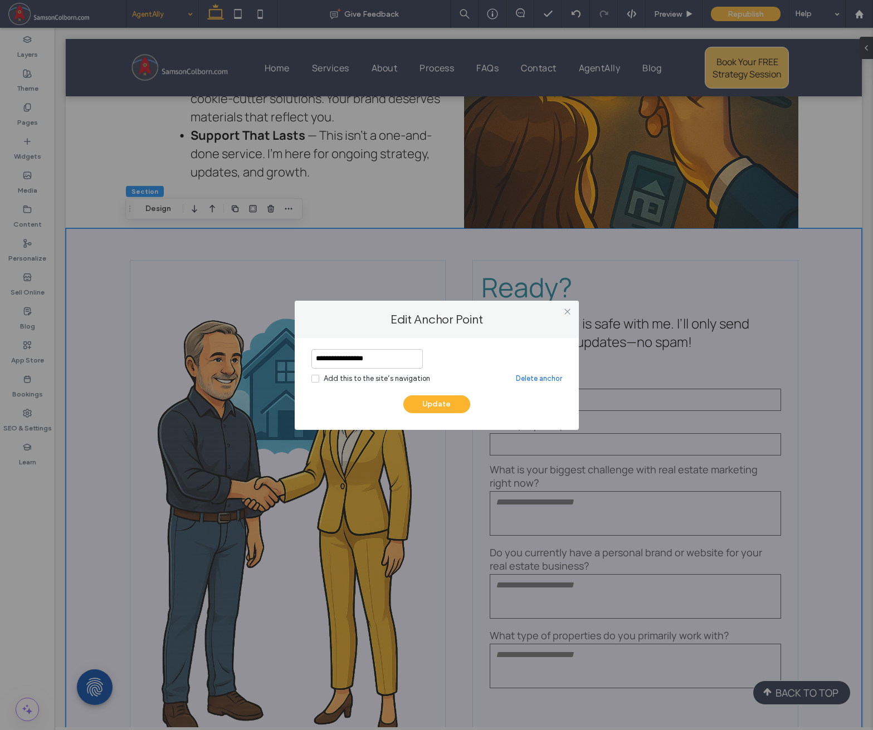
drag, startPoint x: 338, startPoint y: 357, endPoint x: 344, endPoint y: 355, distance: 6.9
click at [339, 357] on input "**********" at bounding box center [366, 358] width 111 height 19
click at [337, 361] on input "**********" at bounding box center [366, 358] width 111 height 19
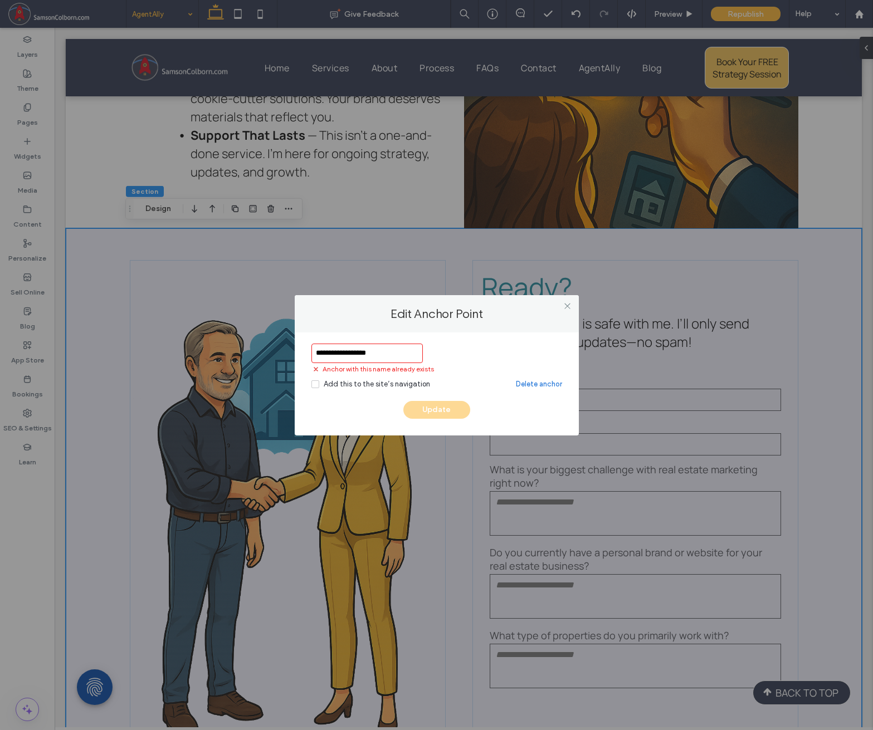
click at [392, 351] on input "**********" at bounding box center [366, 353] width 111 height 19
click at [386, 353] on input "**********" at bounding box center [366, 353] width 111 height 19
type input "**********"
click at [525, 387] on link "Delete anchor" at bounding box center [539, 384] width 46 height 11
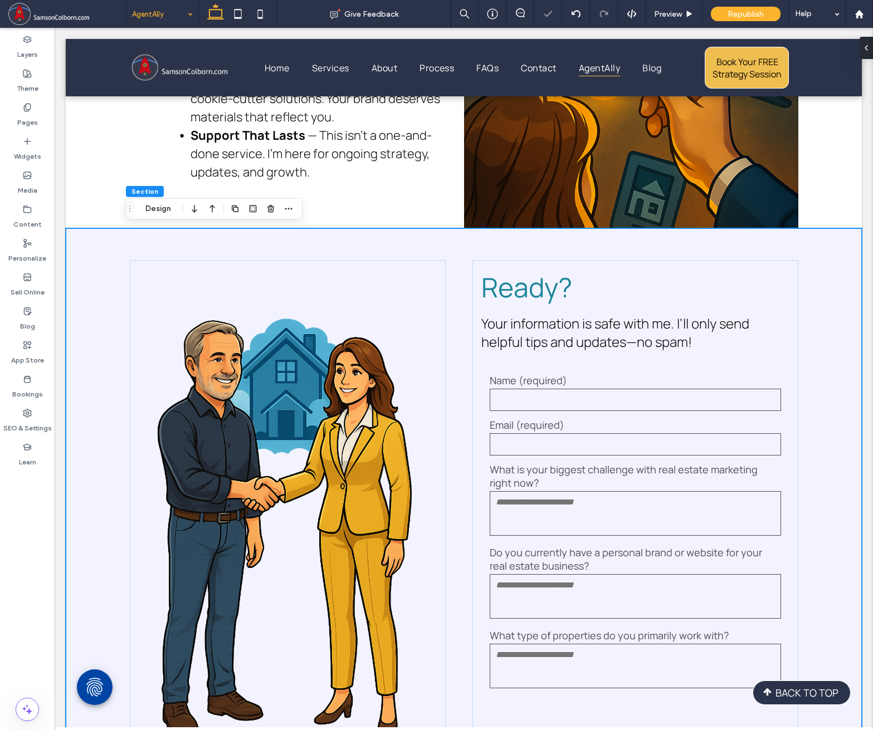
click at [82, 244] on div "**********" at bounding box center [464, 536] width 796 height 616
click at [287, 210] on icon "button" at bounding box center [288, 208] width 9 height 9
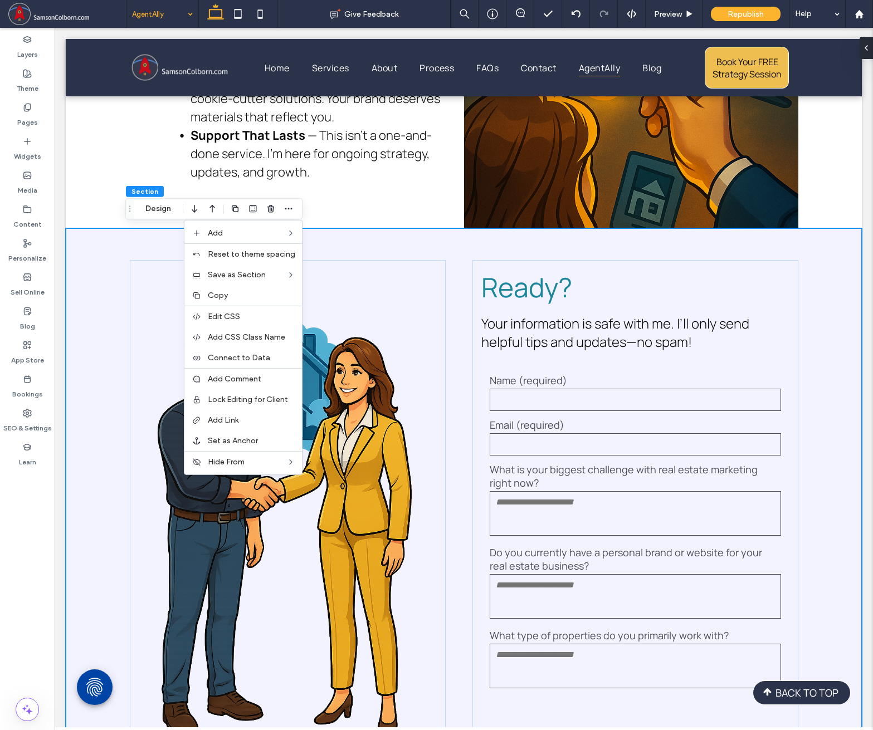
click at [399, 236] on div "**********" at bounding box center [464, 536] width 669 height 616
click at [145, 237] on div "**********" at bounding box center [464, 536] width 669 height 616
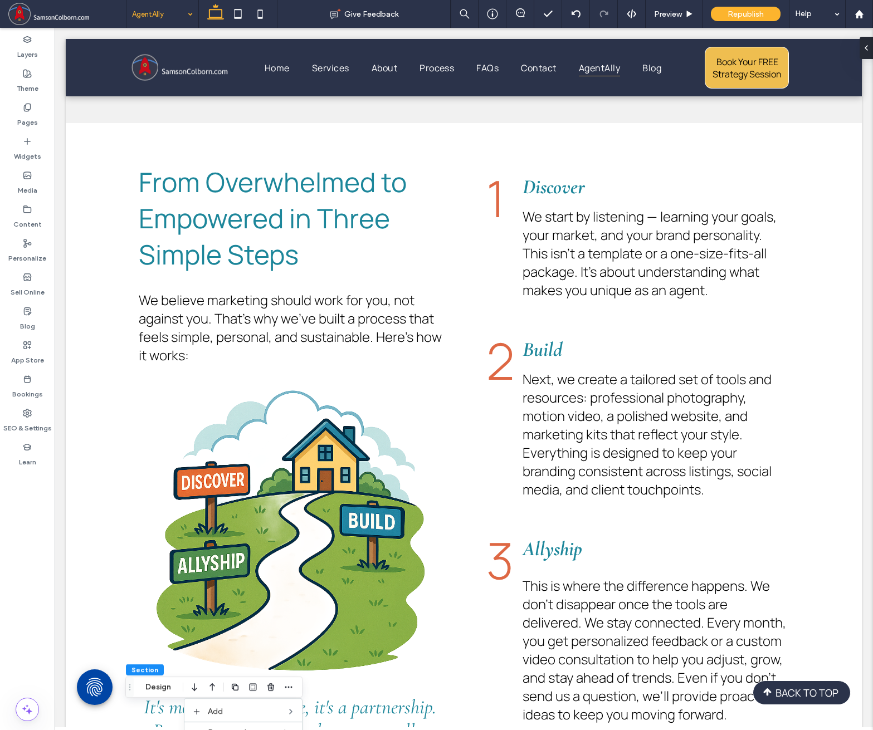
scroll to position [244, 0]
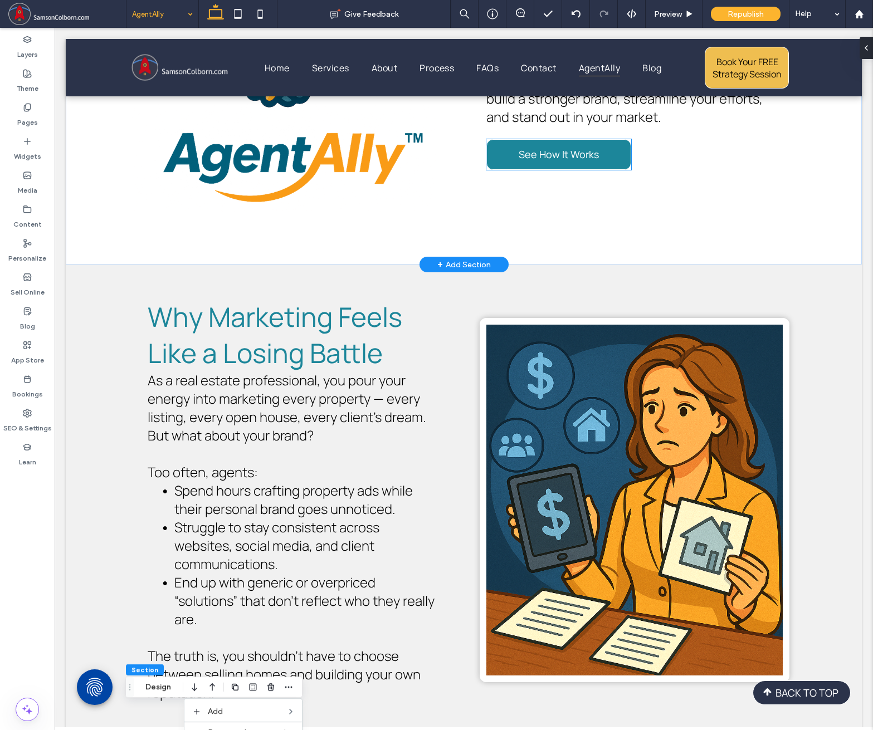
click at [603, 158] on link "See How It Works" at bounding box center [558, 154] width 145 height 31
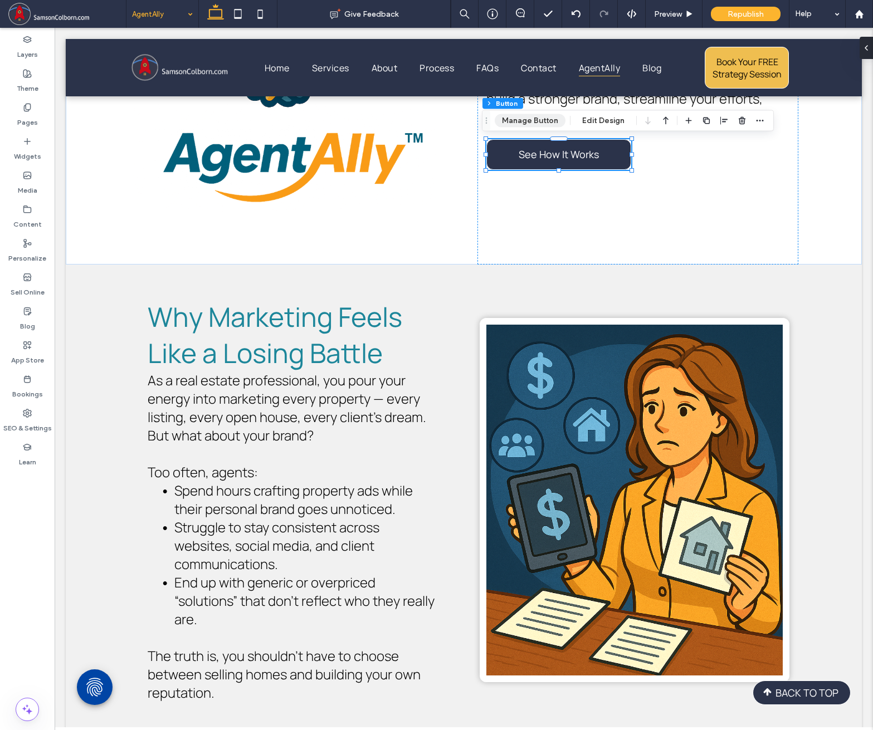
click at [539, 123] on button "Manage Button" at bounding box center [530, 120] width 71 height 13
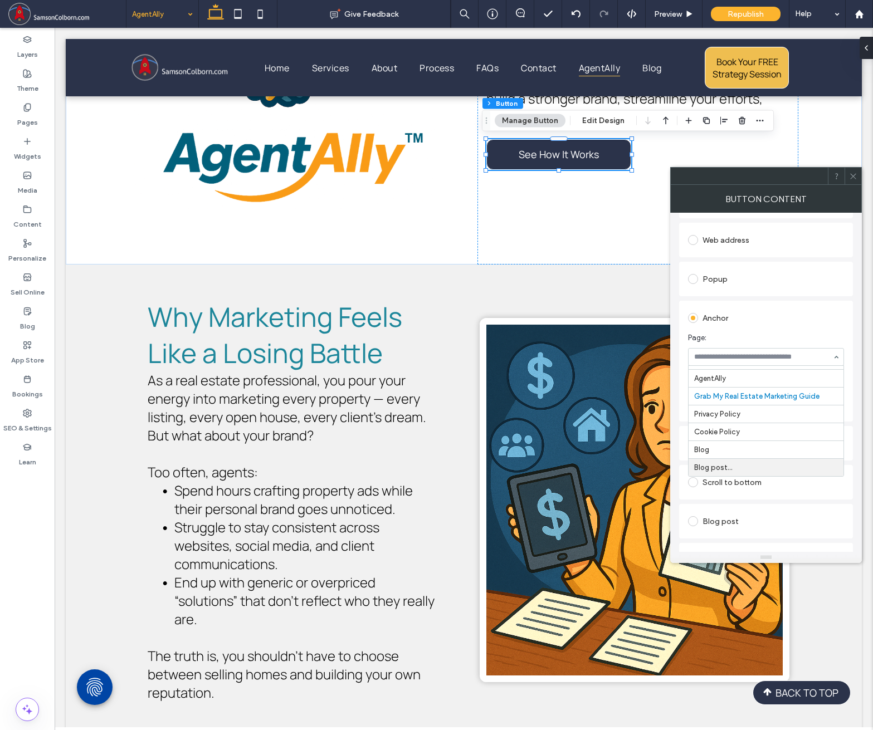
scroll to position [167, 0]
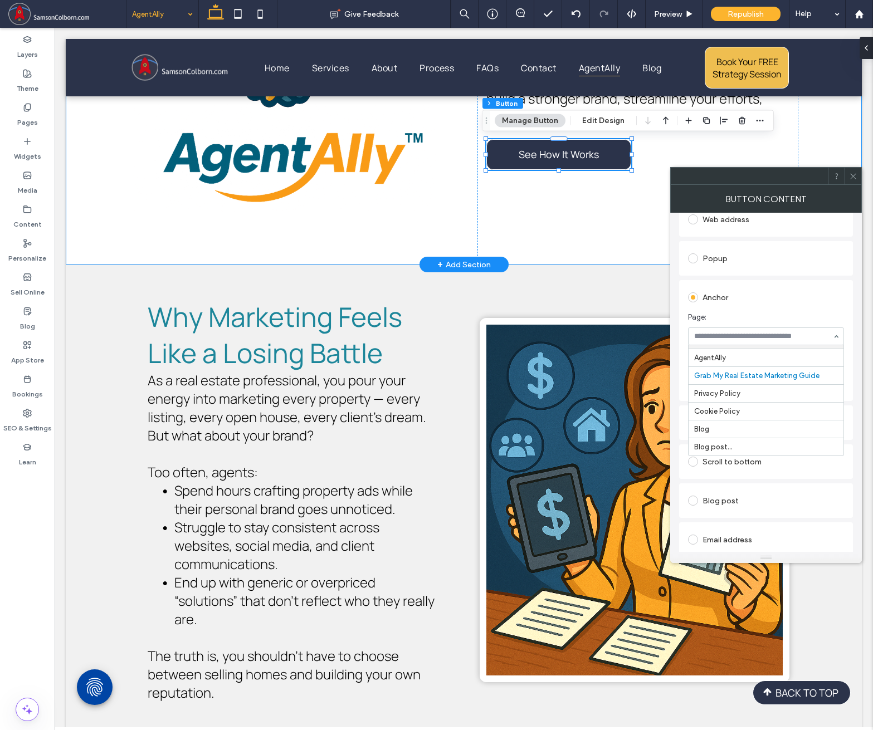
click at [114, 164] on div "Your Ally in Real Estate Marketing ﻿ Marketing yourself is just as important as…" at bounding box center [464, 58] width 796 height 412
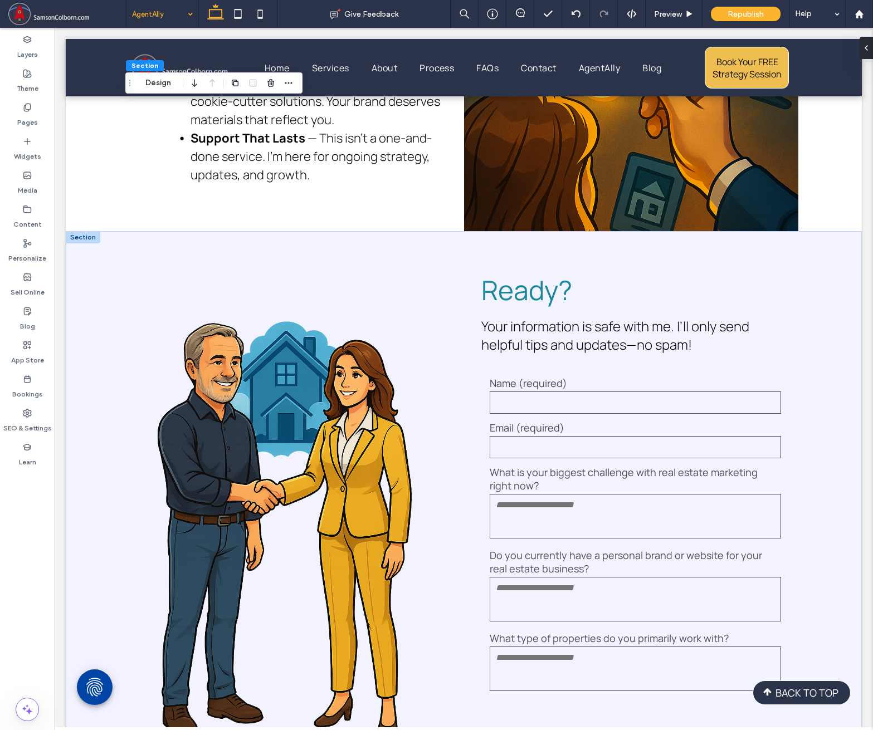
scroll to position [3015, 0]
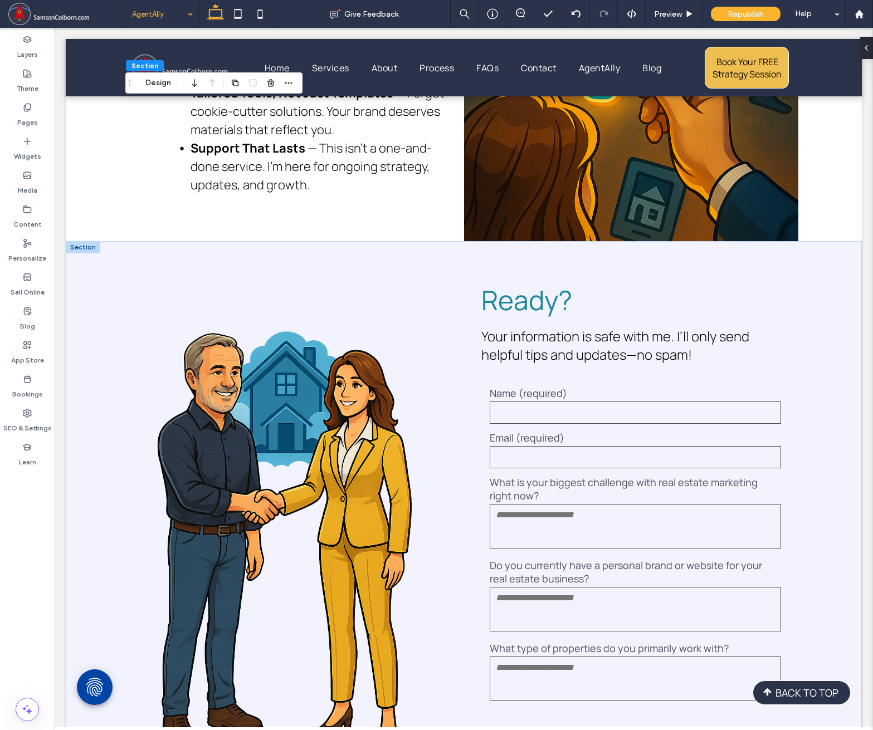
click at [81, 246] on div at bounding box center [83, 247] width 35 height 12
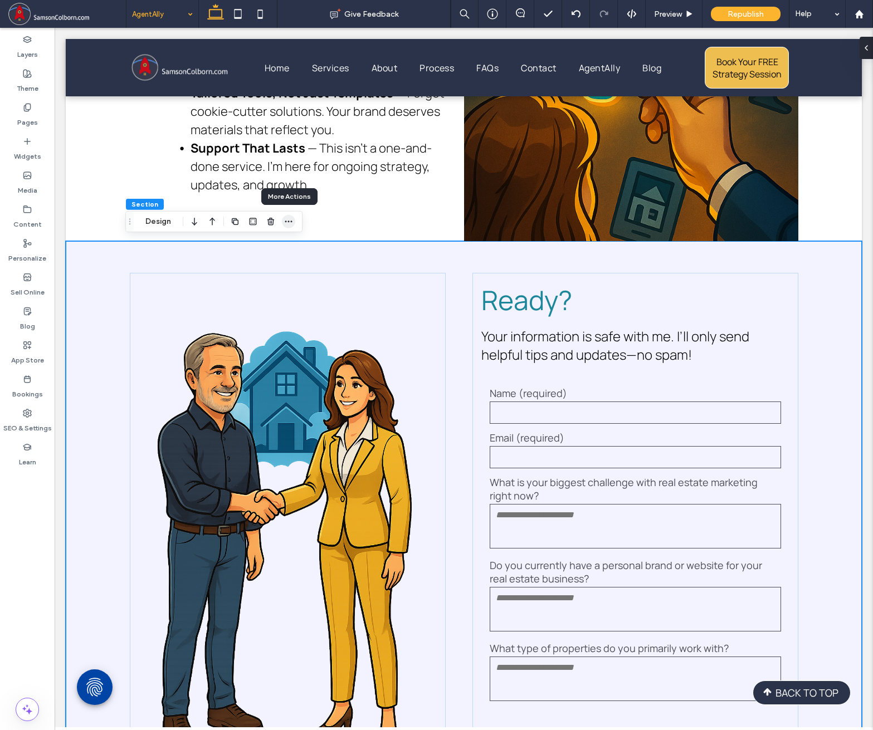
click at [290, 223] on icon "button" at bounding box center [288, 221] width 9 height 9
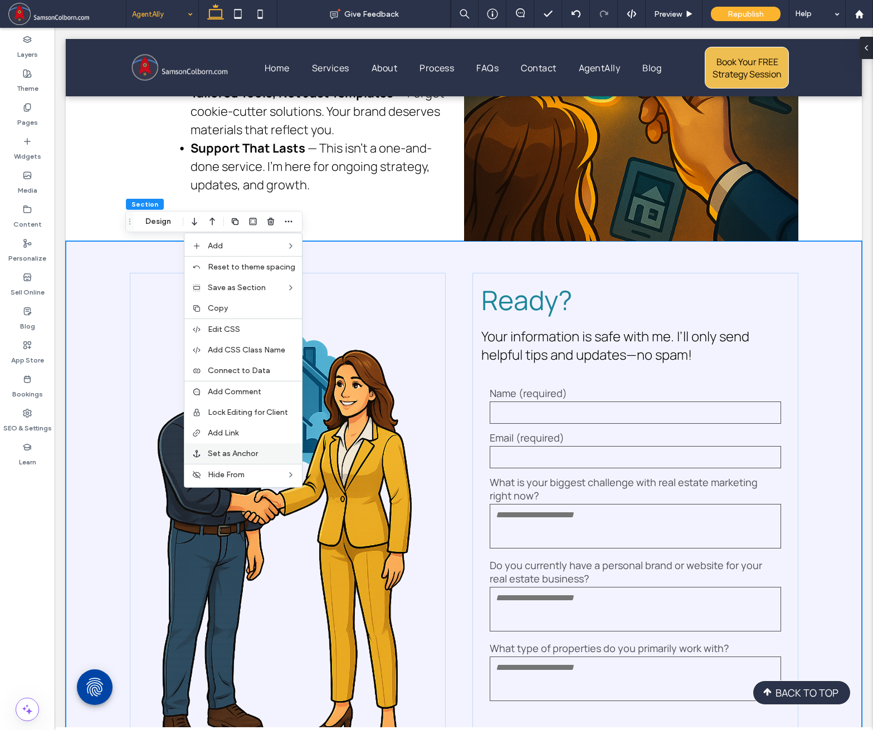
click at [249, 455] on span "Set as Anchor" at bounding box center [233, 453] width 50 height 9
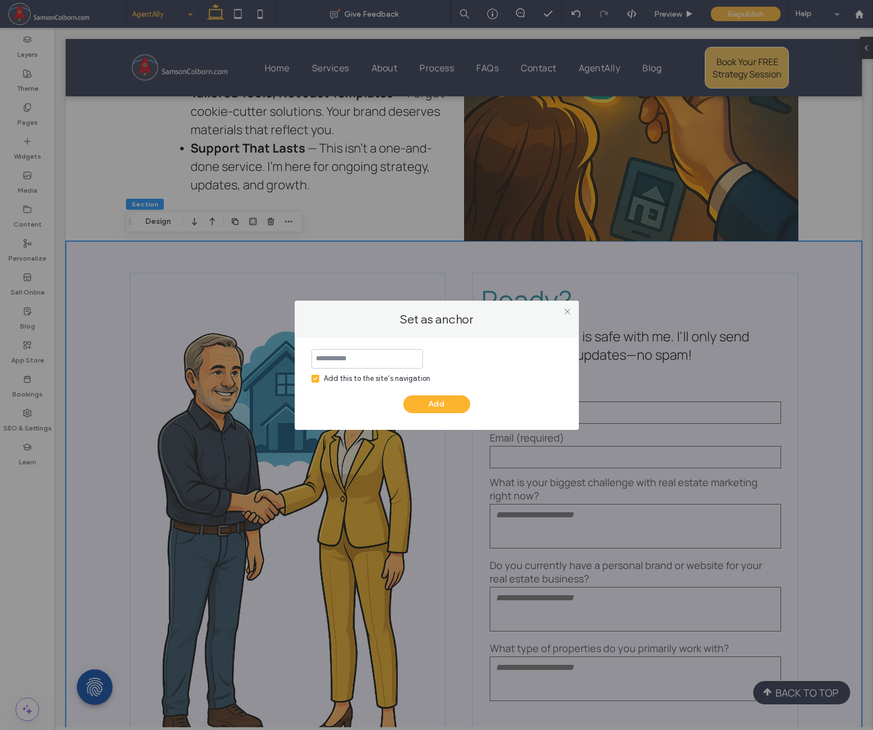
click at [350, 357] on input at bounding box center [366, 358] width 111 height 19
click at [325, 360] on input "**********" at bounding box center [366, 358] width 111 height 19
type input "**********"
click at [368, 379] on div "Add this to the site’s navigation" at bounding box center [377, 378] width 106 height 11
click at [430, 407] on button "Add" at bounding box center [436, 405] width 67 height 18
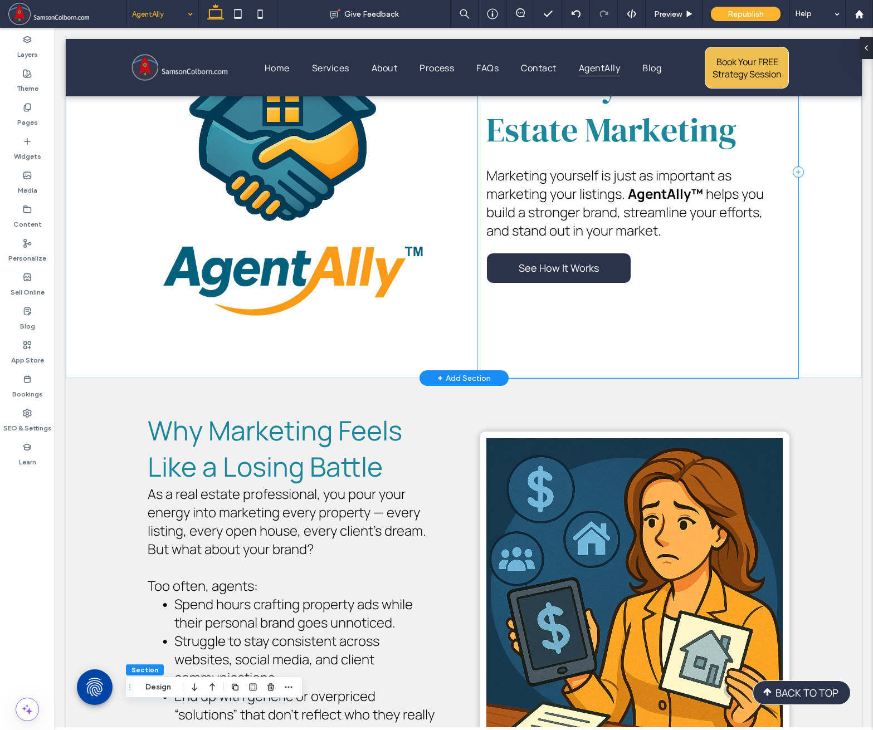
scroll to position [101, 0]
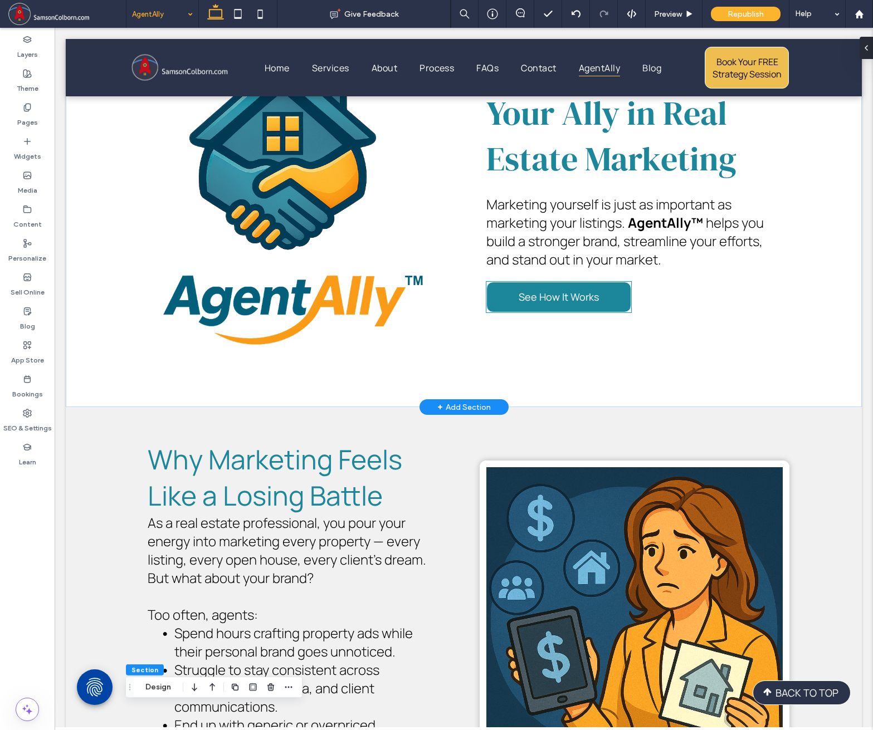
click at [582, 303] on span "See How It Works" at bounding box center [559, 297] width 80 height 25
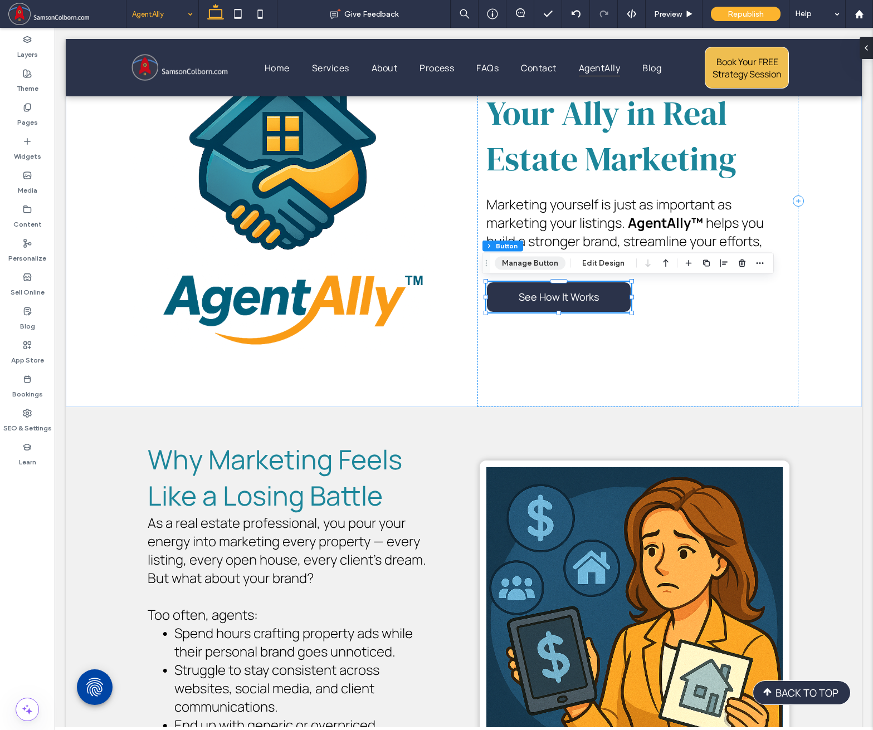
click at [538, 262] on button "Manage Button" at bounding box center [530, 263] width 71 height 13
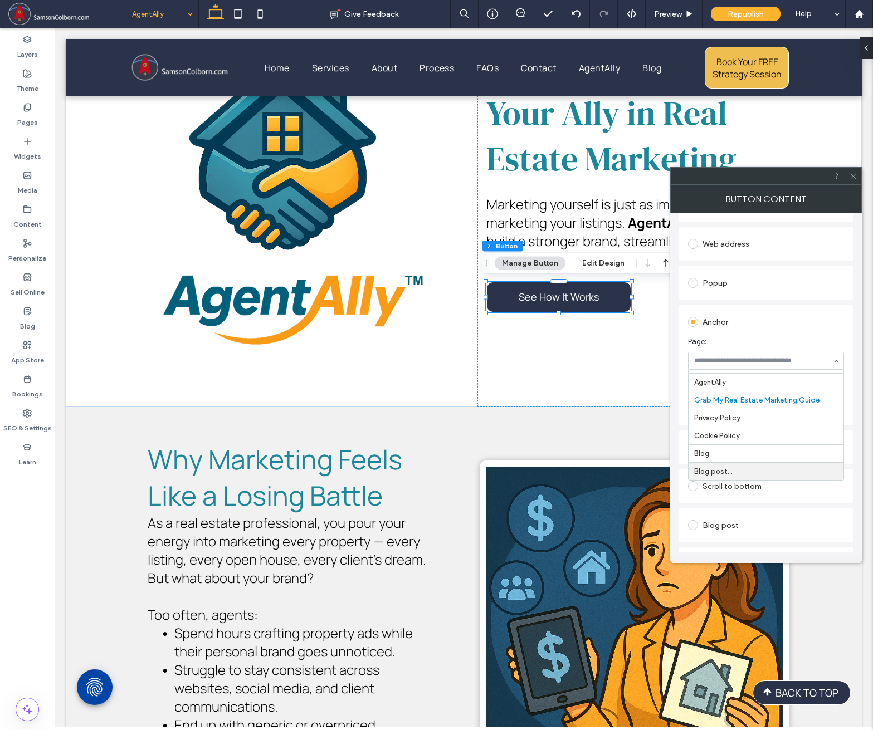
scroll to position [149, 0]
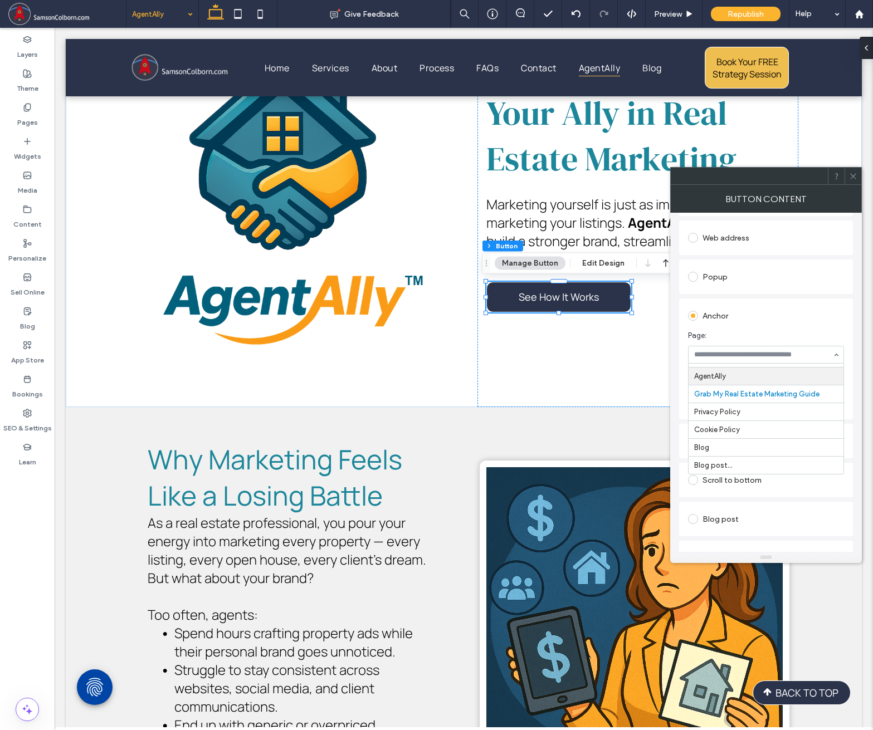
click at [772, 305] on div "Anchor" at bounding box center [766, 314] width 156 height 21
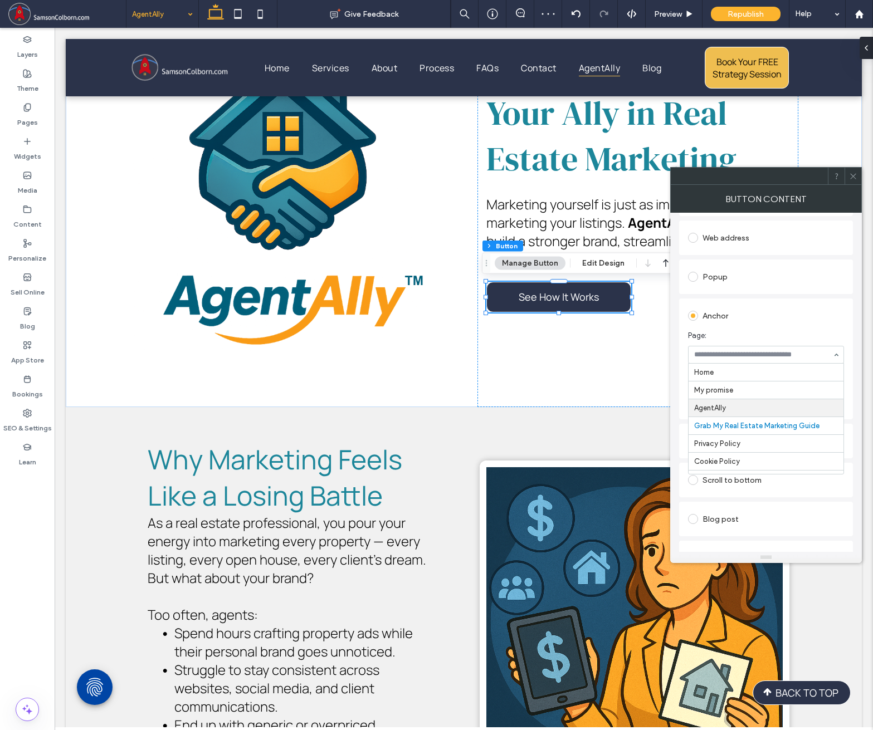
scroll to position [32, 0]
click at [852, 178] on icon at bounding box center [853, 176] width 8 height 8
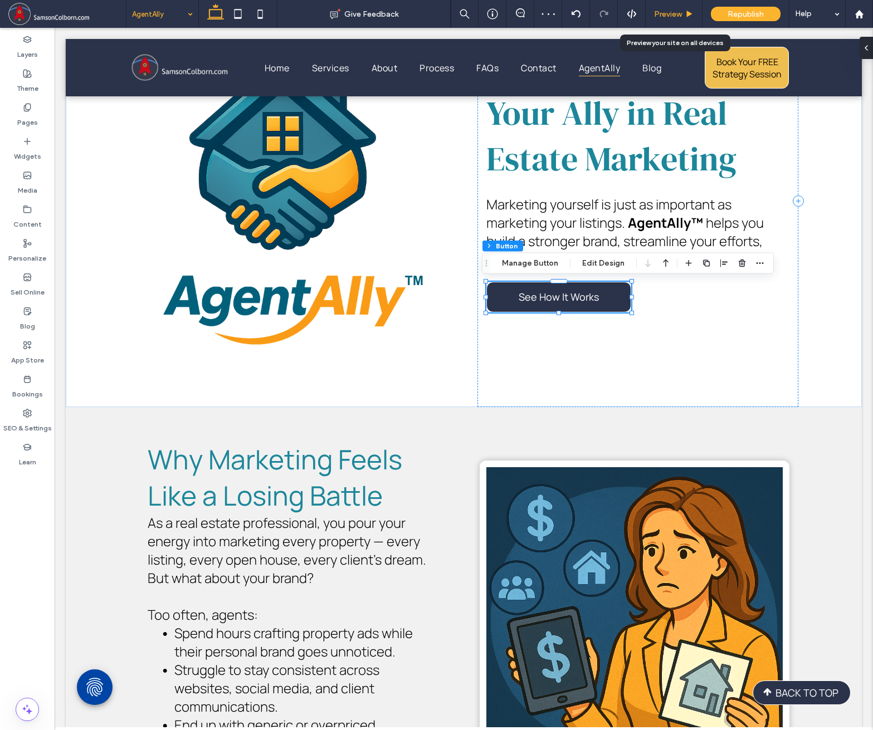
drag, startPoint x: 670, startPoint y: 19, endPoint x: 587, endPoint y: 40, distance: 86.1
click at [670, 19] on div "Preview" at bounding box center [674, 14] width 57 height 28
click at [675, 16] on span "Preview" at bounding box center [668, 13] width 28 height 9
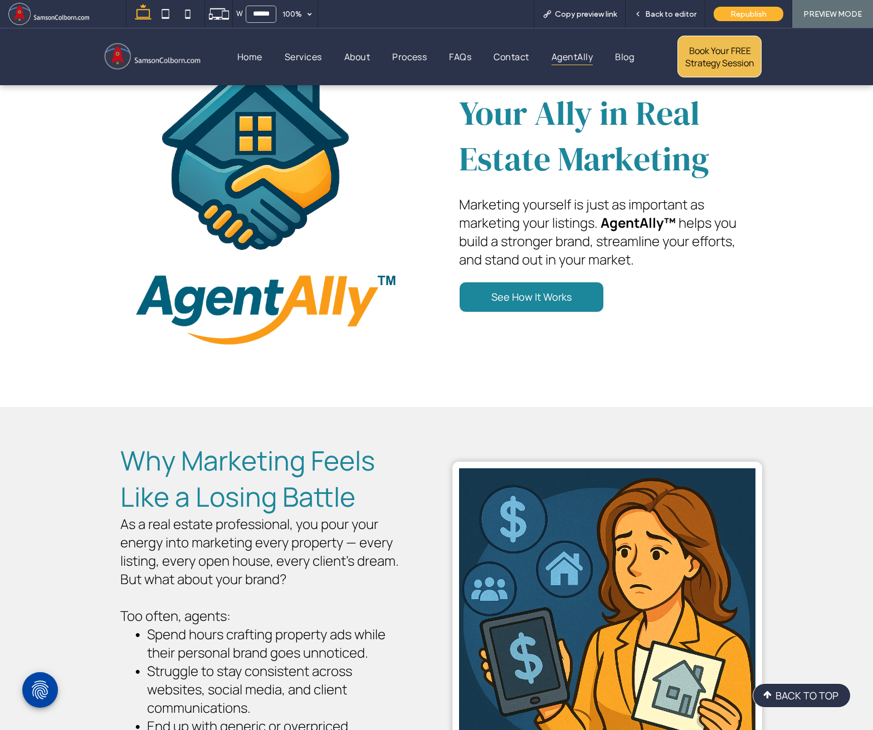
click at [558, 301] on span "See How It Works" at bounding box center [531, 297] width 80 height 25
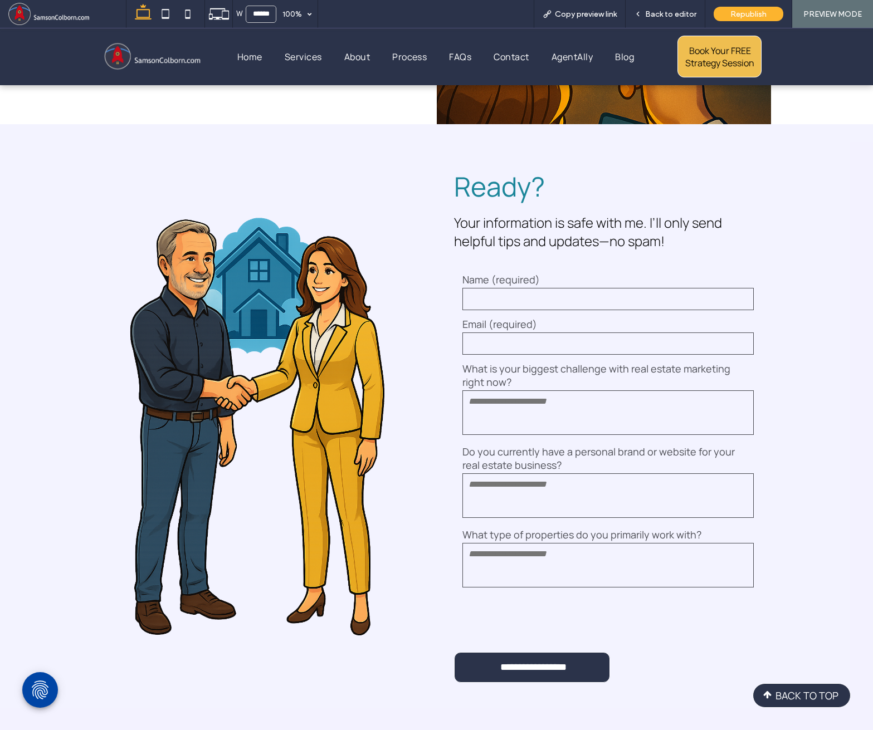
scroll to position [3171, 0]
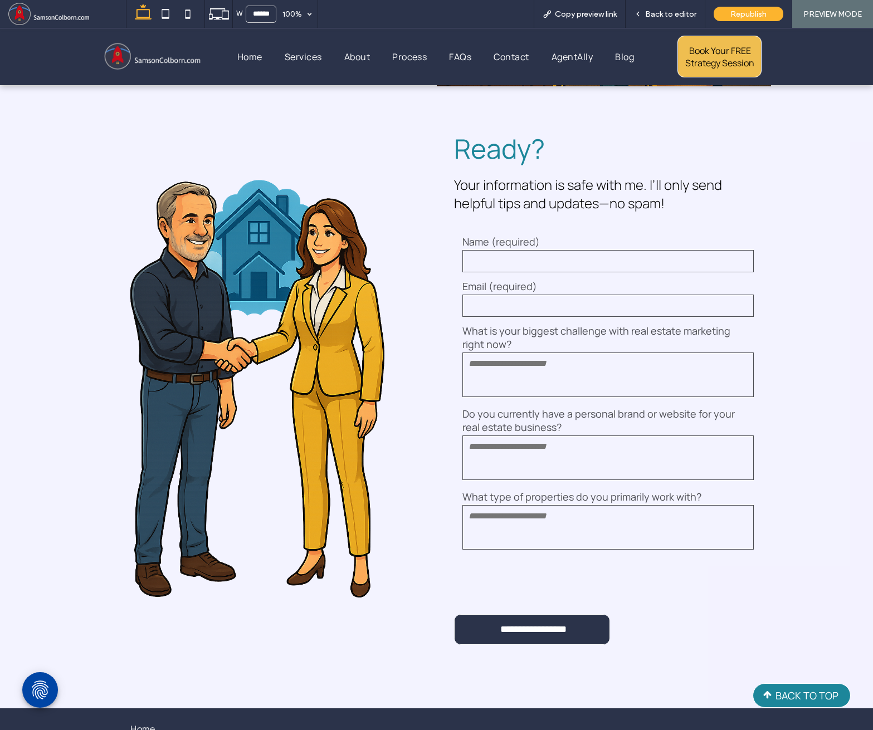
click at [772, 696] on span at bounding box center [767, 695] width 28 height 12
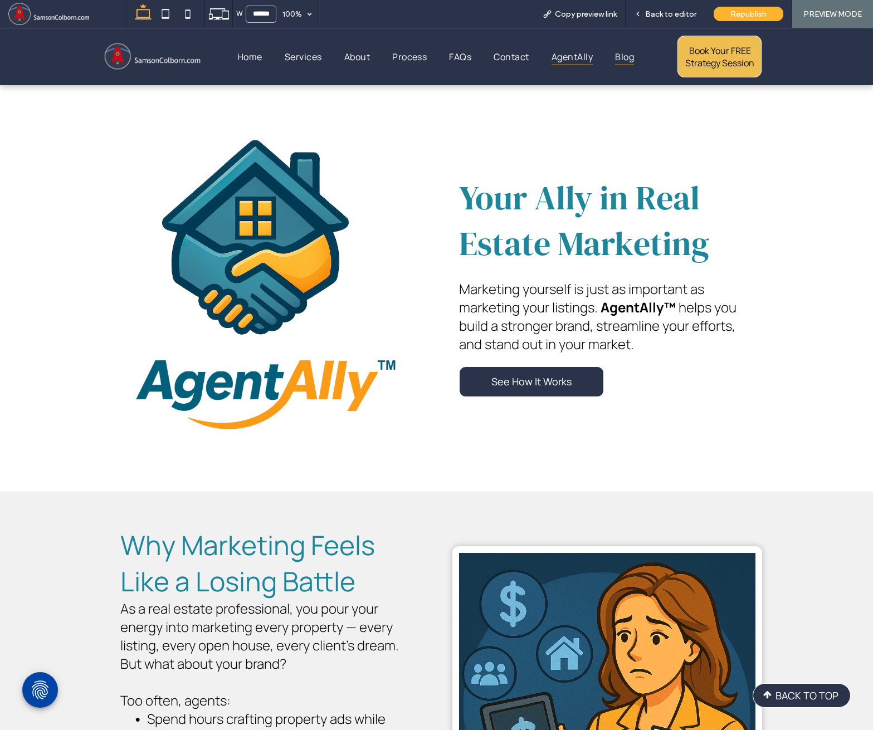
scroll to position [0, 0]
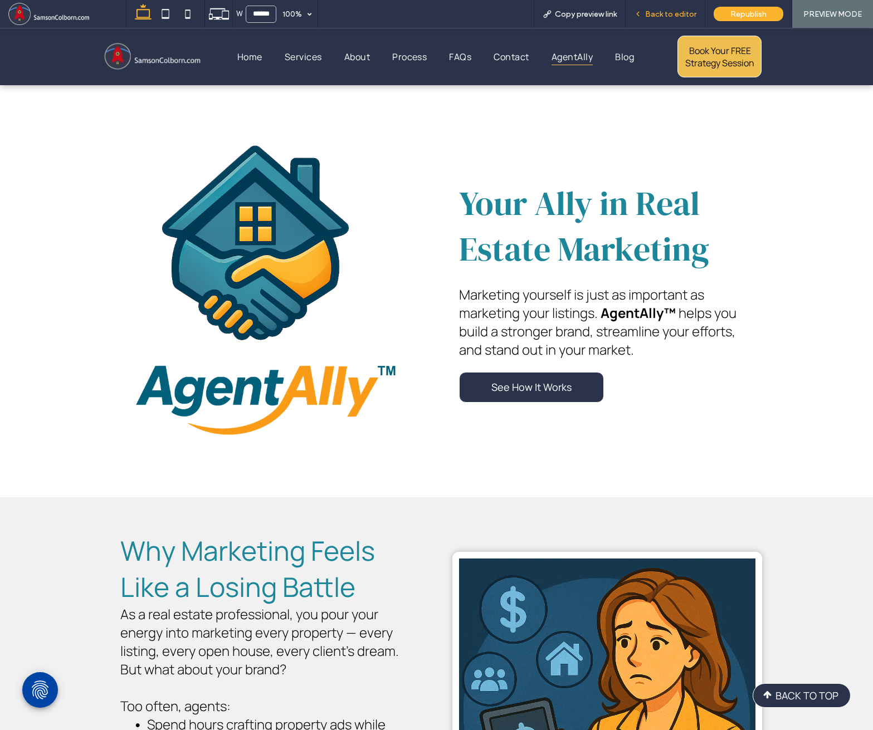
click at [670, 18] on span "Back to editor" at bounding box center [670, 13] width 51 height 9
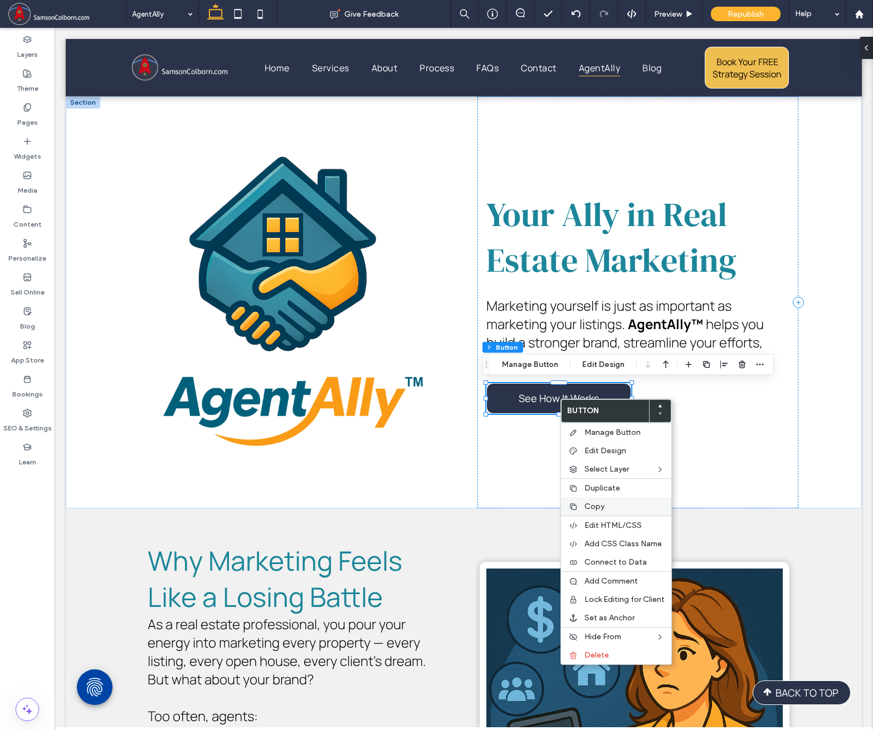
click at [590, 509] on span "Copy" at bounding box center [594, 506] width 20 height 9
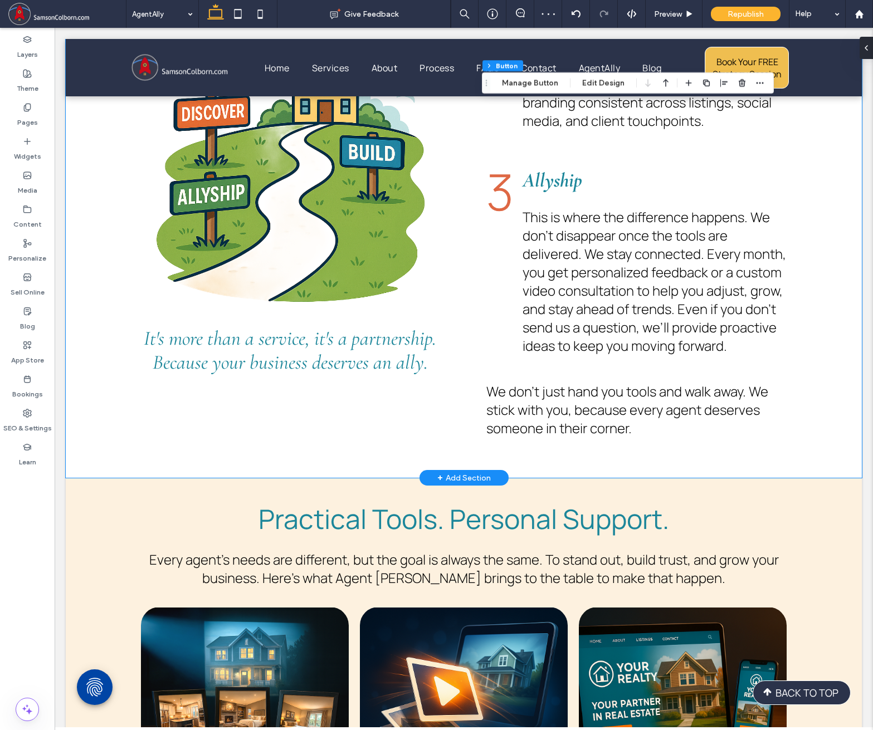
scroll to position [1244, 0]
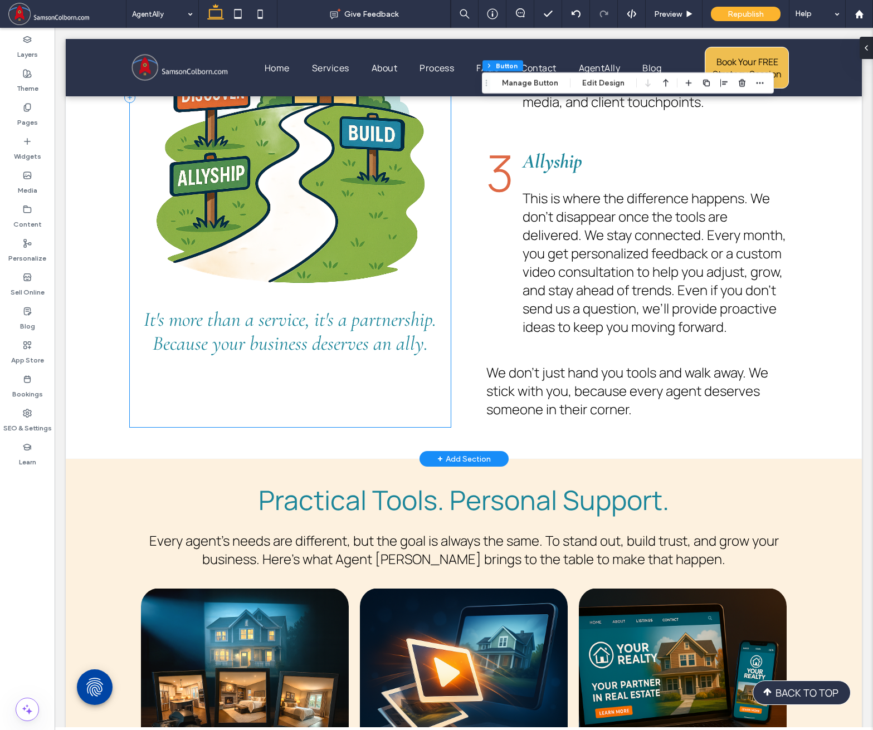
click at [252, 378] on div "From Overwhelmed to Empowered in Three Simple Steps We believe marketing should…" at bounding box center [290, 97] width 321 height 660
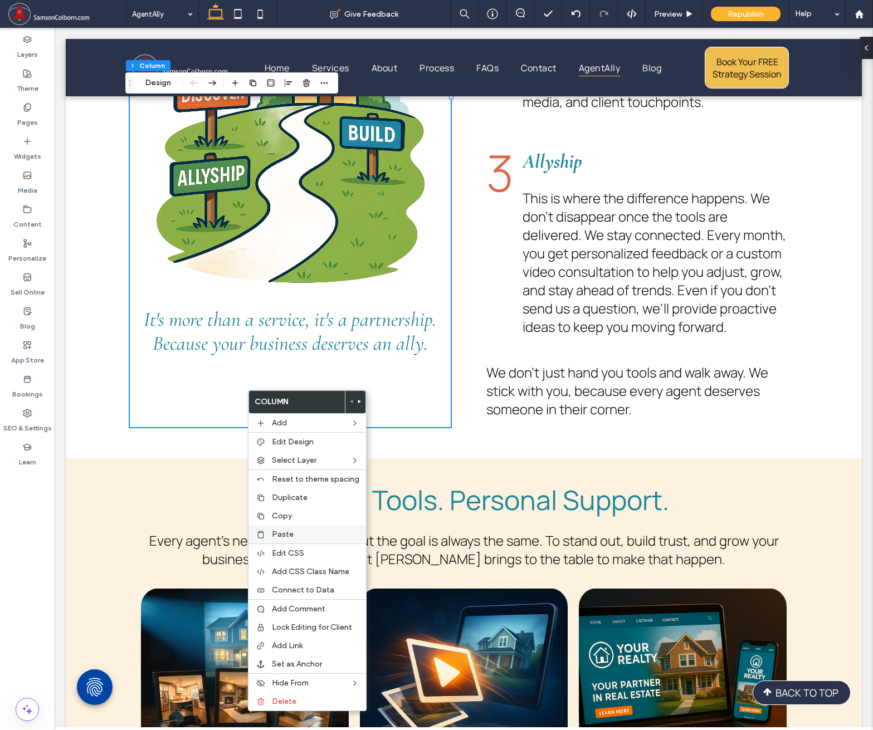
click at [316, 536] on label "Paste" at bounding box center [315, 534] width 87 height 9
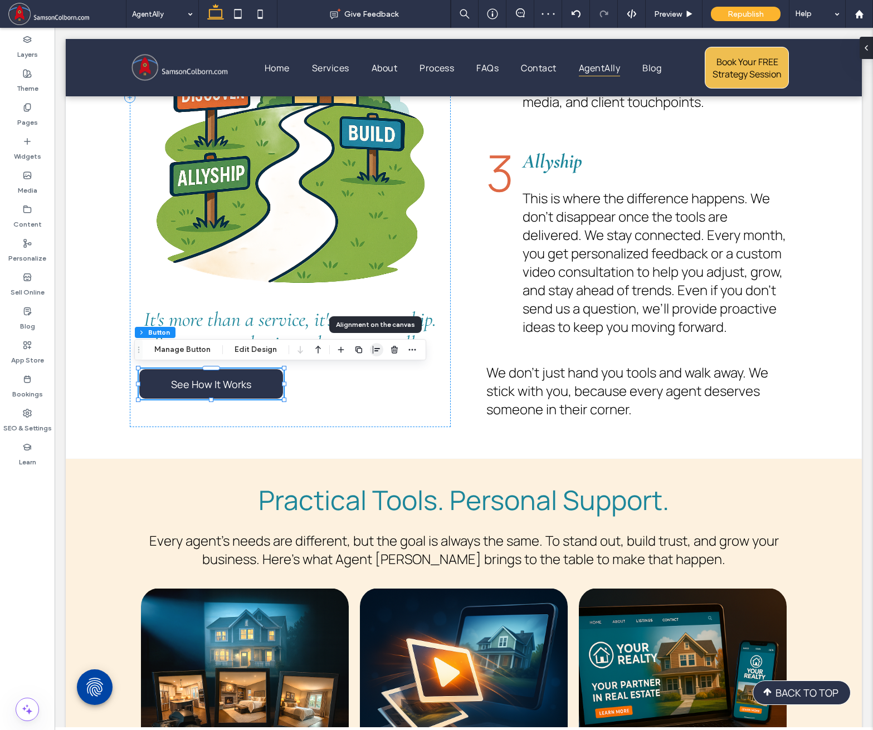
click at [372, 351] on icon "button" at bounding box center [376, 349] width 9 height 9
click at [362, 371] on use "center" at bounding box center [365, 372] width 6 height 8
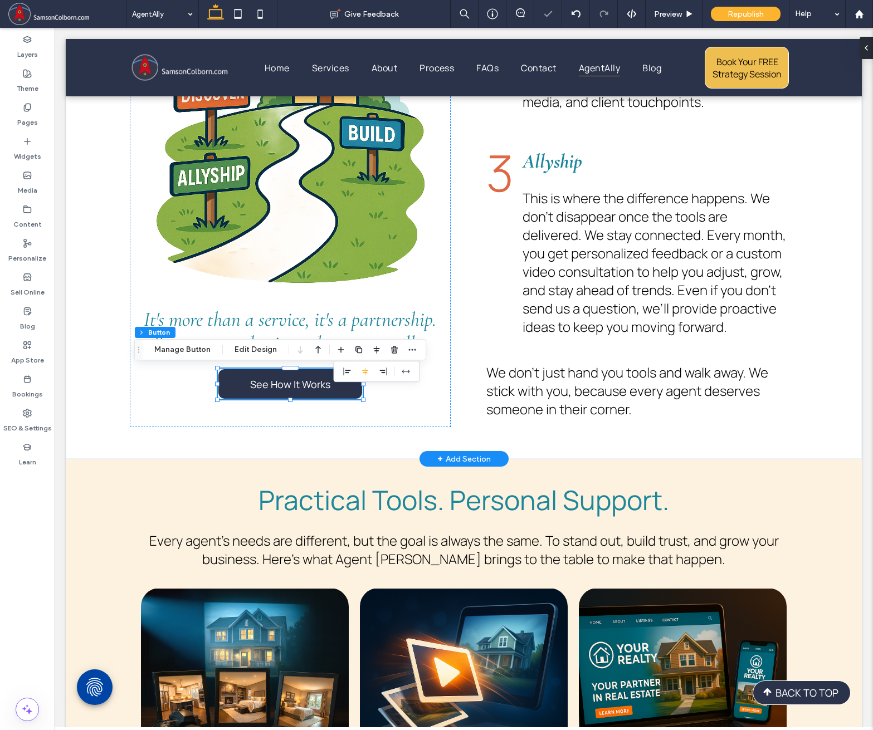
click at [94, 299] on div "From Overwhelmed to Empowered in Three Simple Steps We believe marketing should…" at bounding box center [464, 97] width 796 height 724
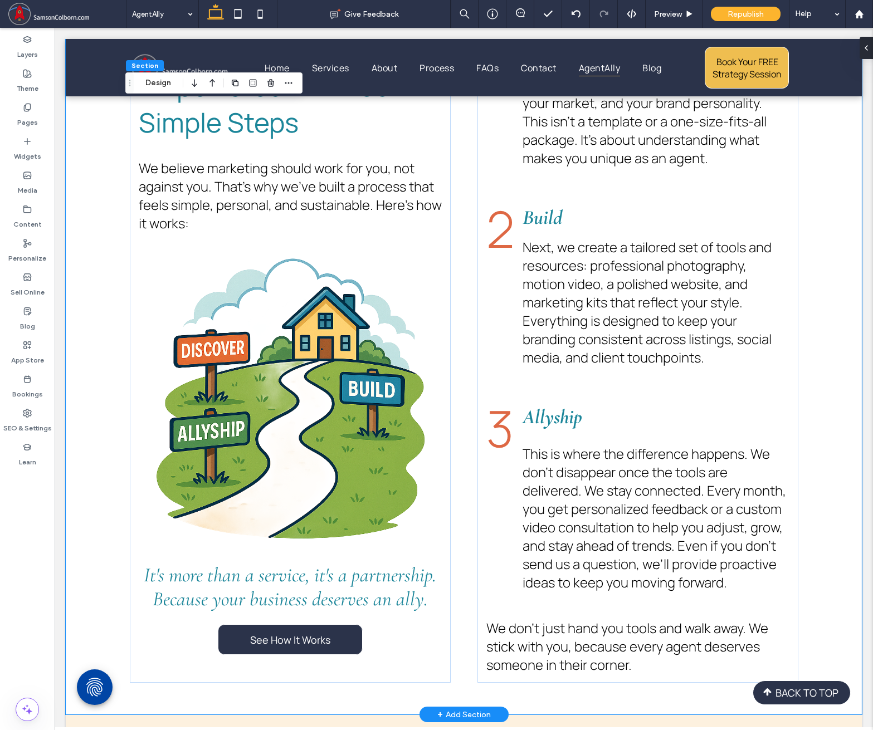
scroll to position [984, 0]
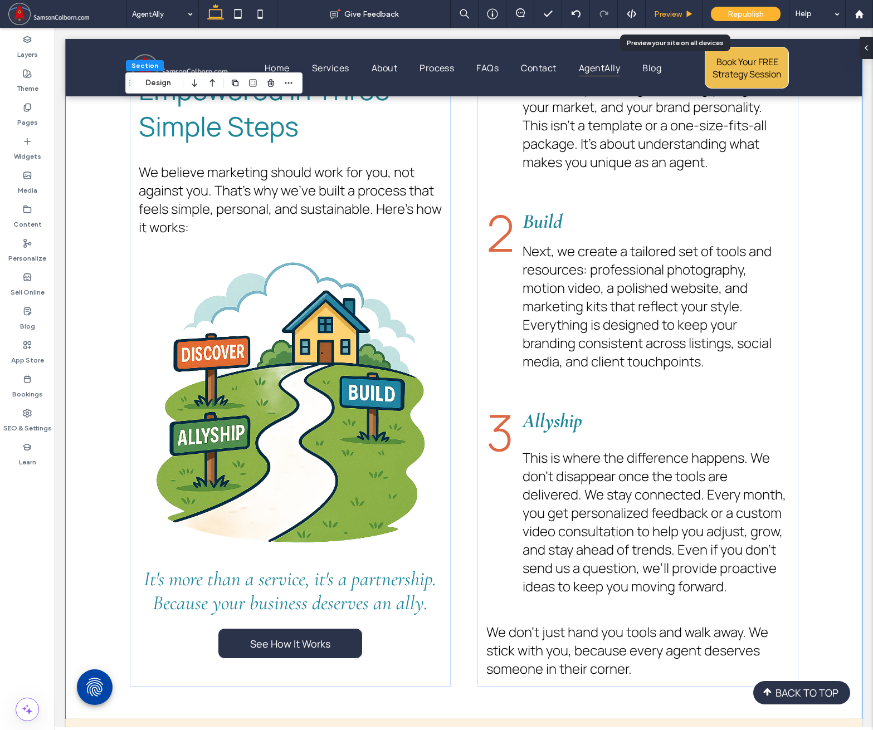
click at [669, 14] on span "Preview" at bounding box center [668, 13] width 28 height 9
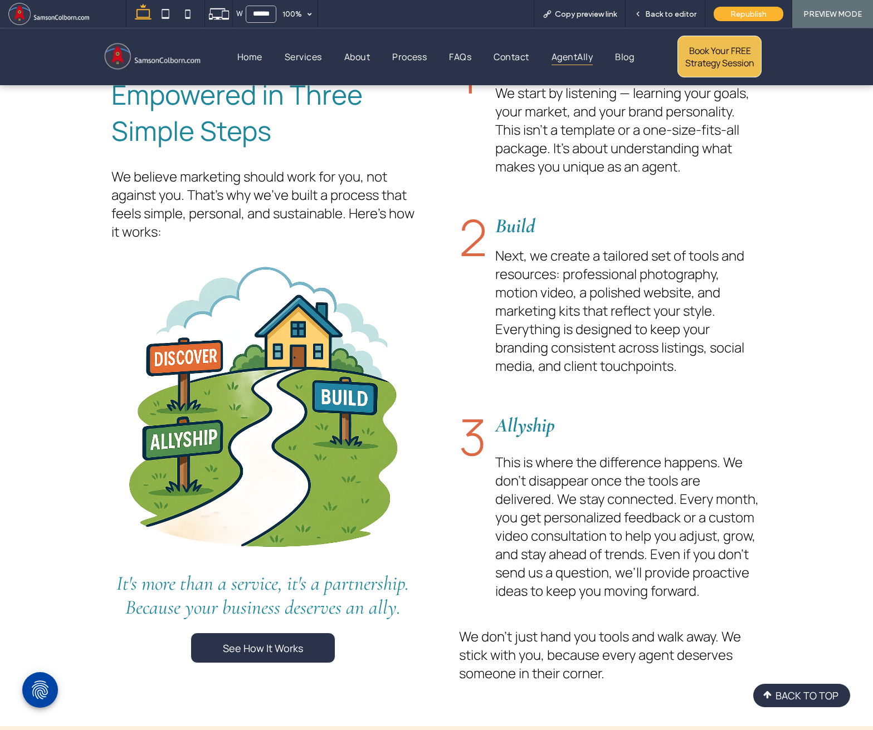
scroll to position [976, 0]
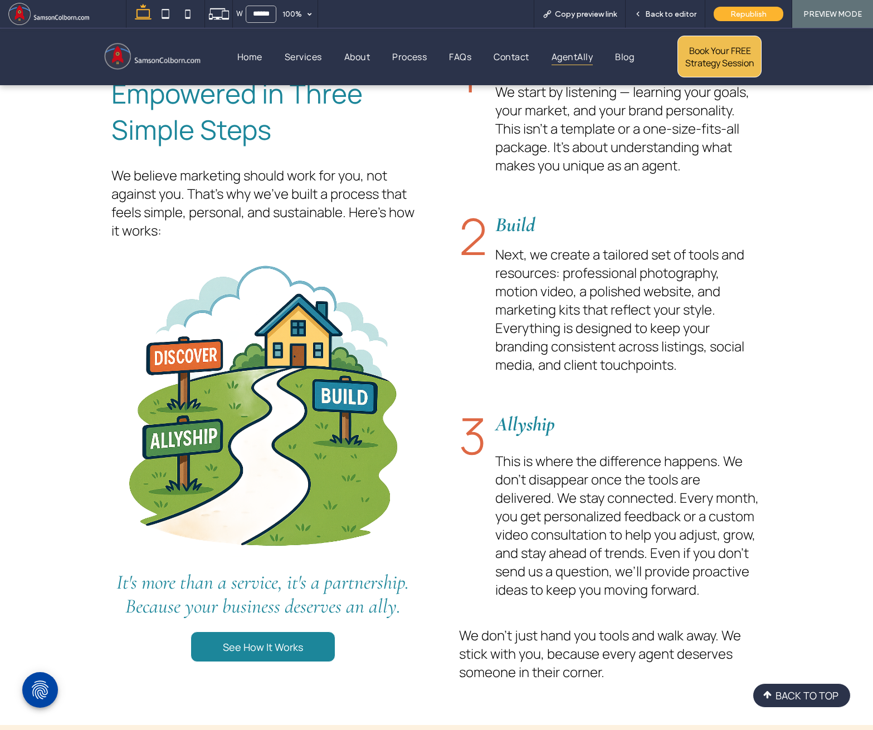
click at [310, 642] on link "See How It Works" at bounding box center [263, 647] width 145 height 31
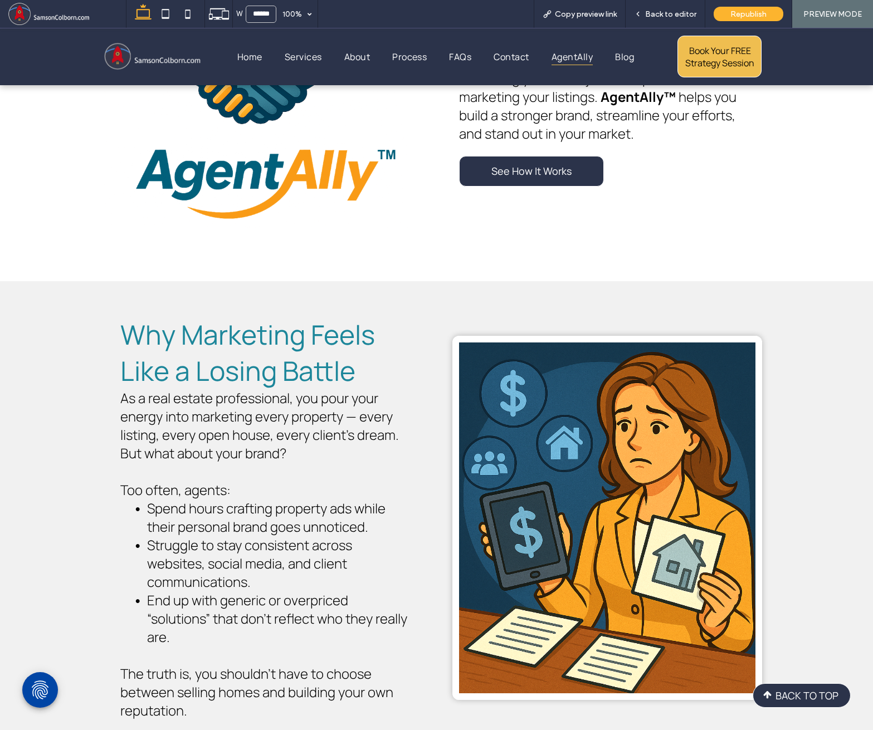
scroll to position [0, 0]
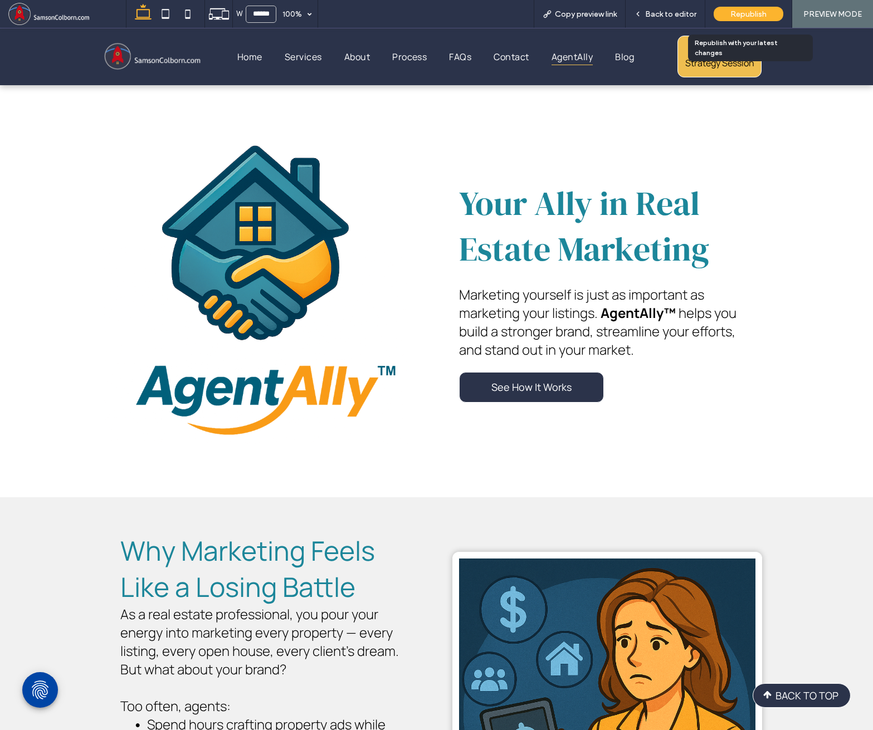
click at [726, 14] on div "Republish" at bounding box center [749, 14] width 70 height 14
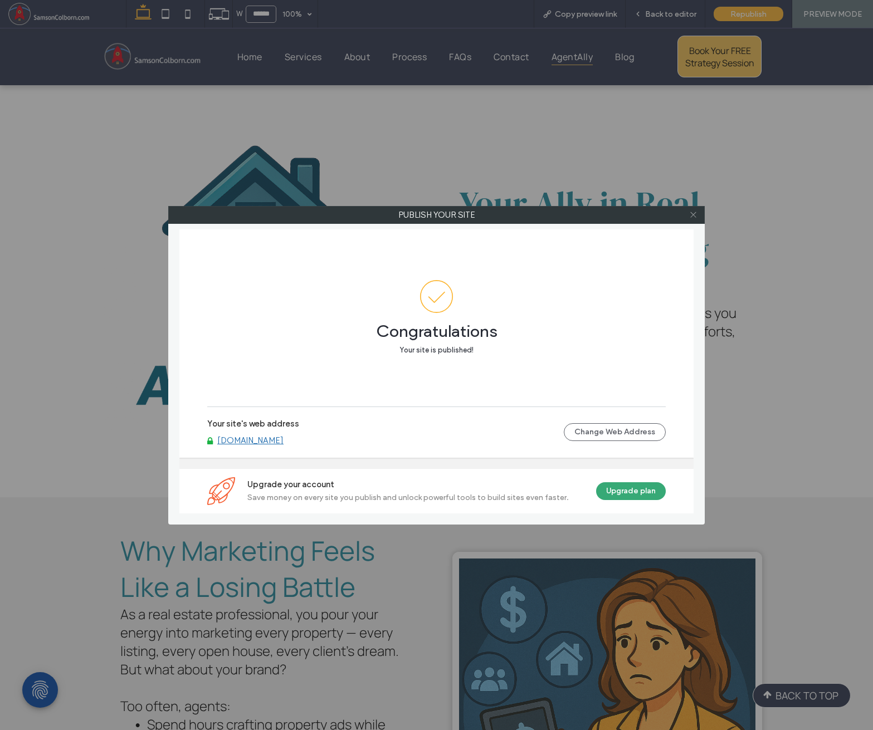
click at [695, 215] on icon at bounding box center [693, 215] width 8 height 8
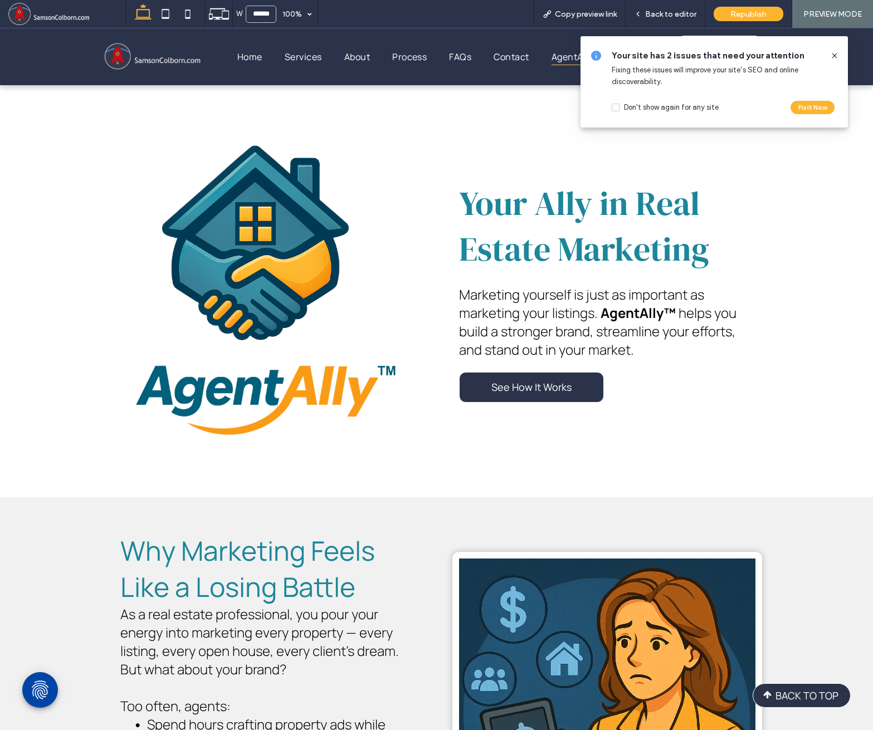
drag, startPoint x: 837, startPoint y: 53, endPoint x: 834, endPoint y: 30, distance: 23.6
click at [837, 53] on icon at bounding box center [834, 55] width 9 height 9
